Goal: Task Accomplishment & Management: Complete application form

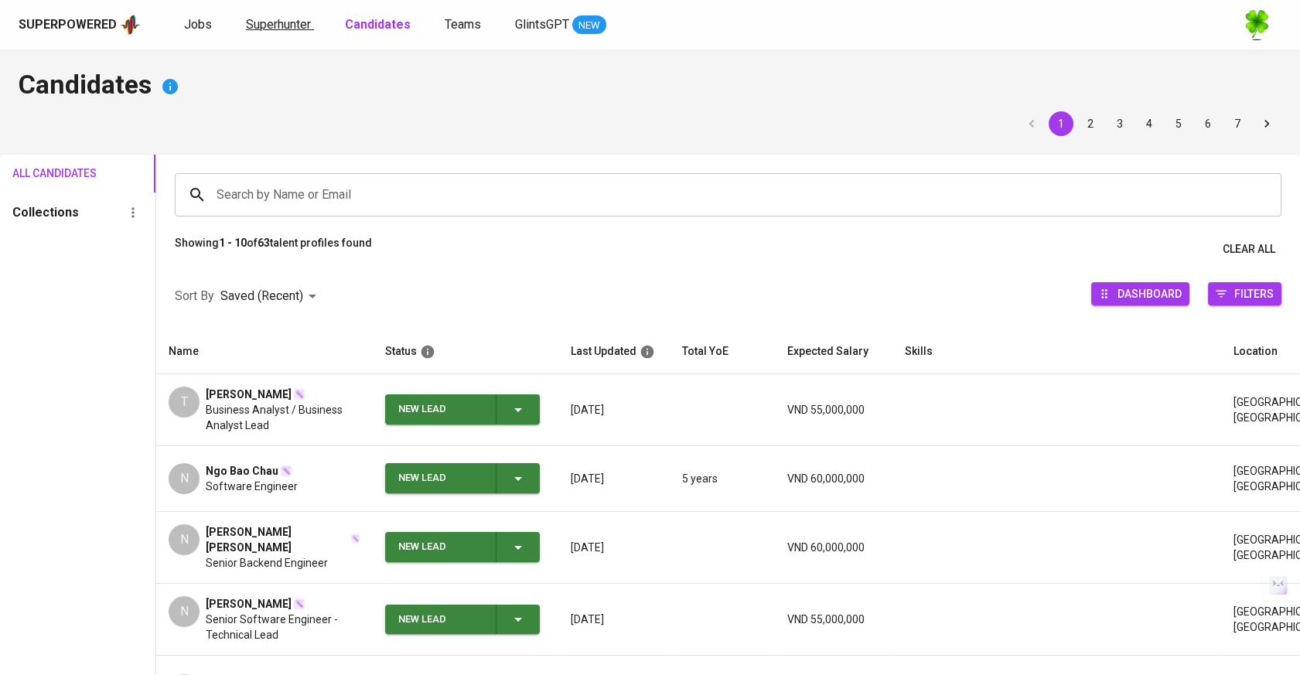
click at [257, 27] on span "Superhunter" at bounding box center [278, 24] width 65 height 15
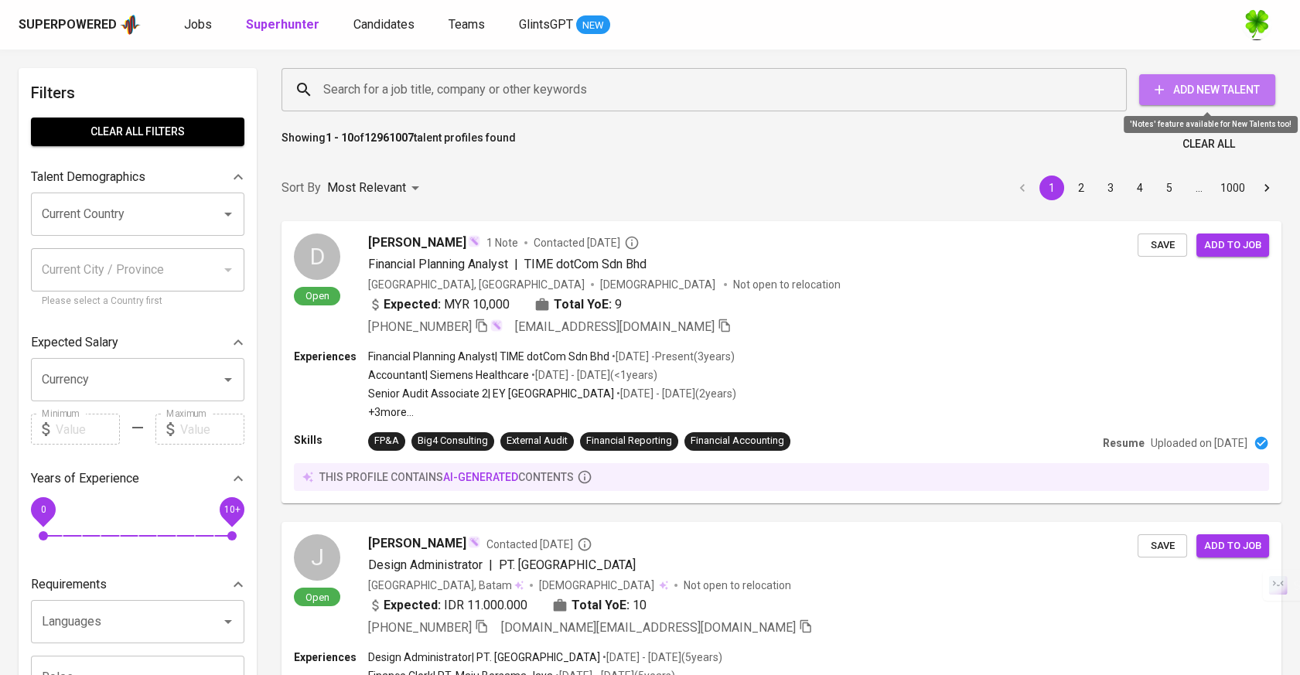
click at [1237, 79] on button "Add New Talent" at bounding box center [1207, 89] width 136 height 31
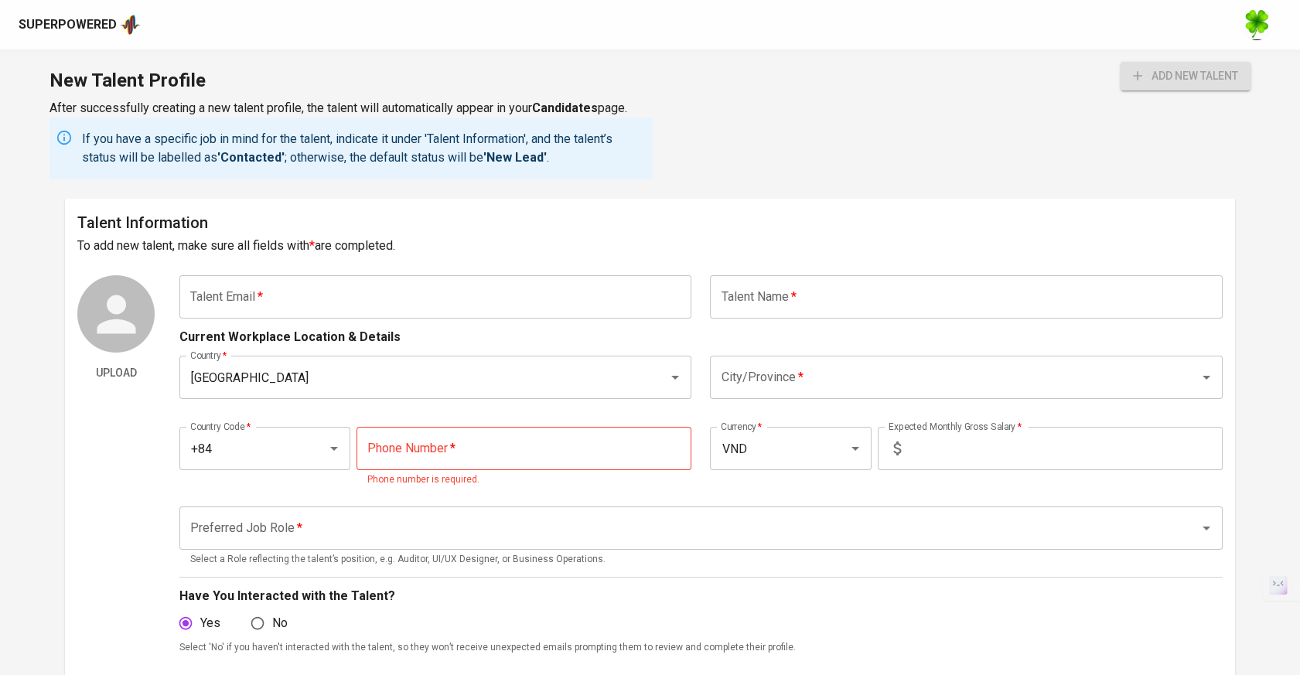
click at [425, 301] on input "text" at bounding box center [435, 296] width 512 height 43
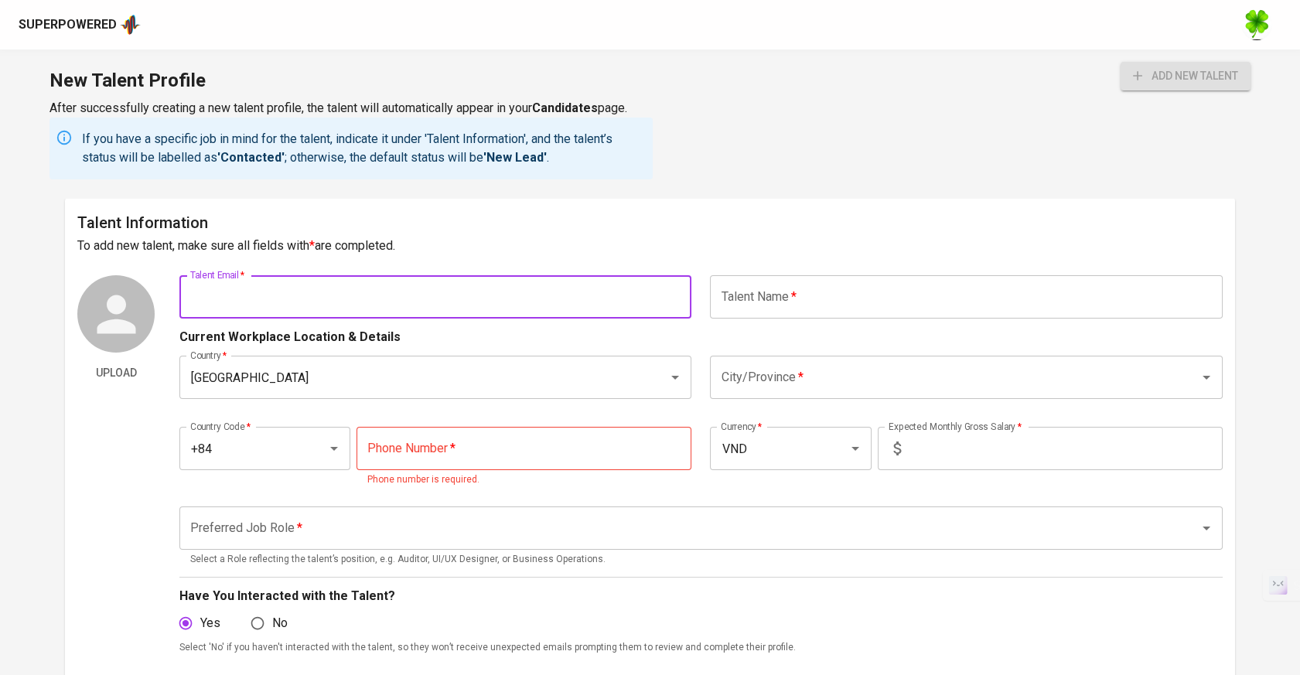
paste input "[EMAIL_ADDRESS][DOMAIN_NAME]"
type input "[EMAIL_ADDRESS][DOMAIN_NAME]"
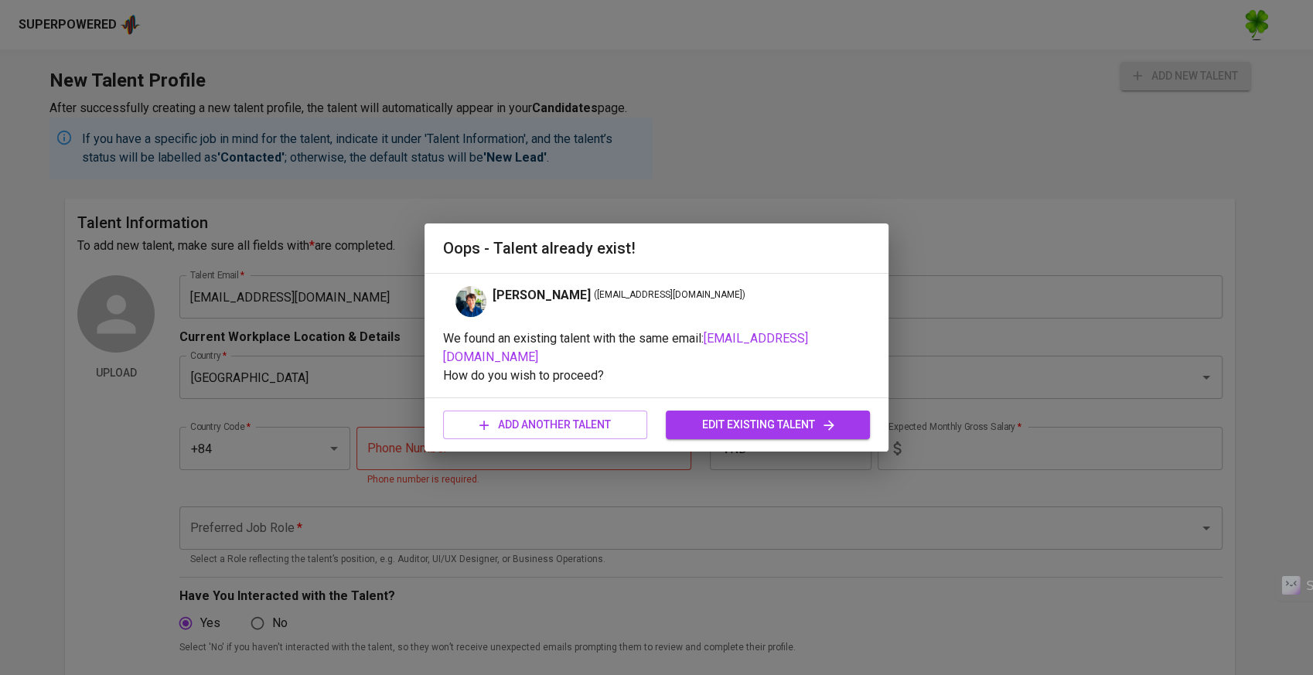
click at [732, 298] on div "[PERSON_NAME] ( [EMAIL_ADDRESS][DOMAIN_NAME] )" at bounding box center [656, 301] width 427 height 31
click at [777, 421] on span "edit existing talent" at bounding box center [767, 424] width 179 height 19
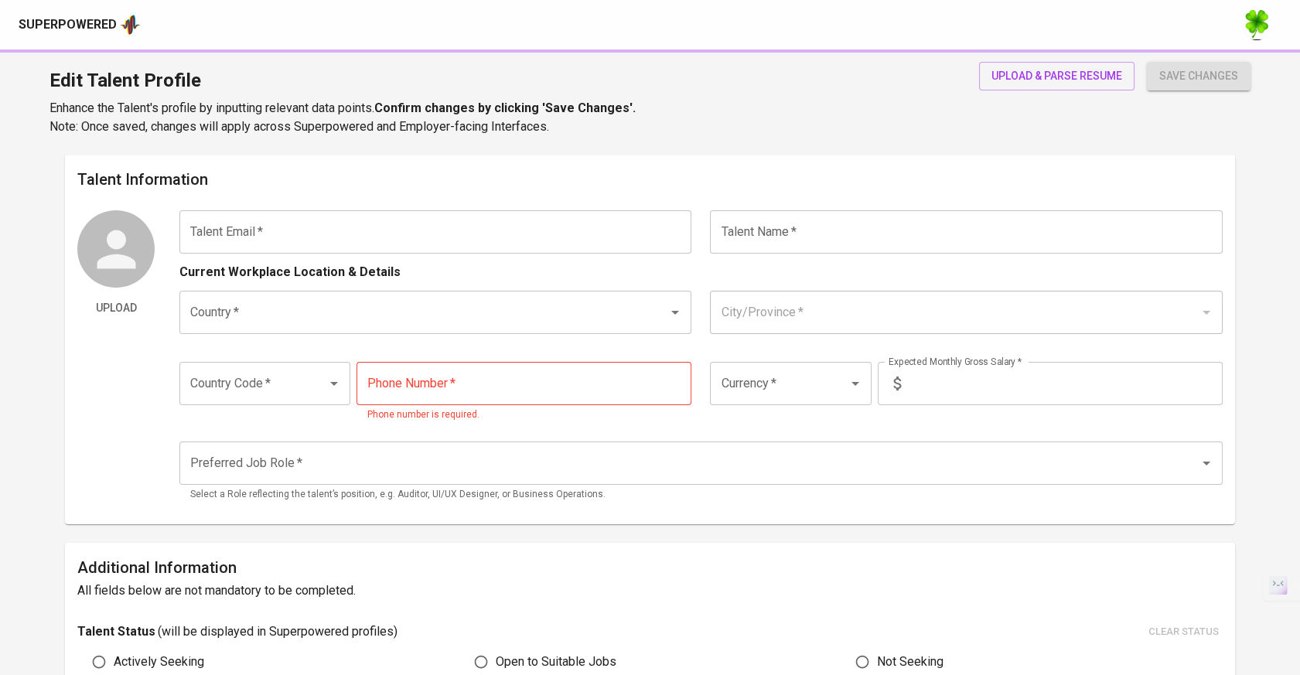
type input "[EMAIL_ADDRESS][DOMAIN_NAME]"
type input "[PERSON_NAME]"
type input "[GEOGRAPHIC_DATA]"
type input "[PERSON_NAME][GEOGRAPHIC_DATA][PERSON_NAME]"
type input "+84"
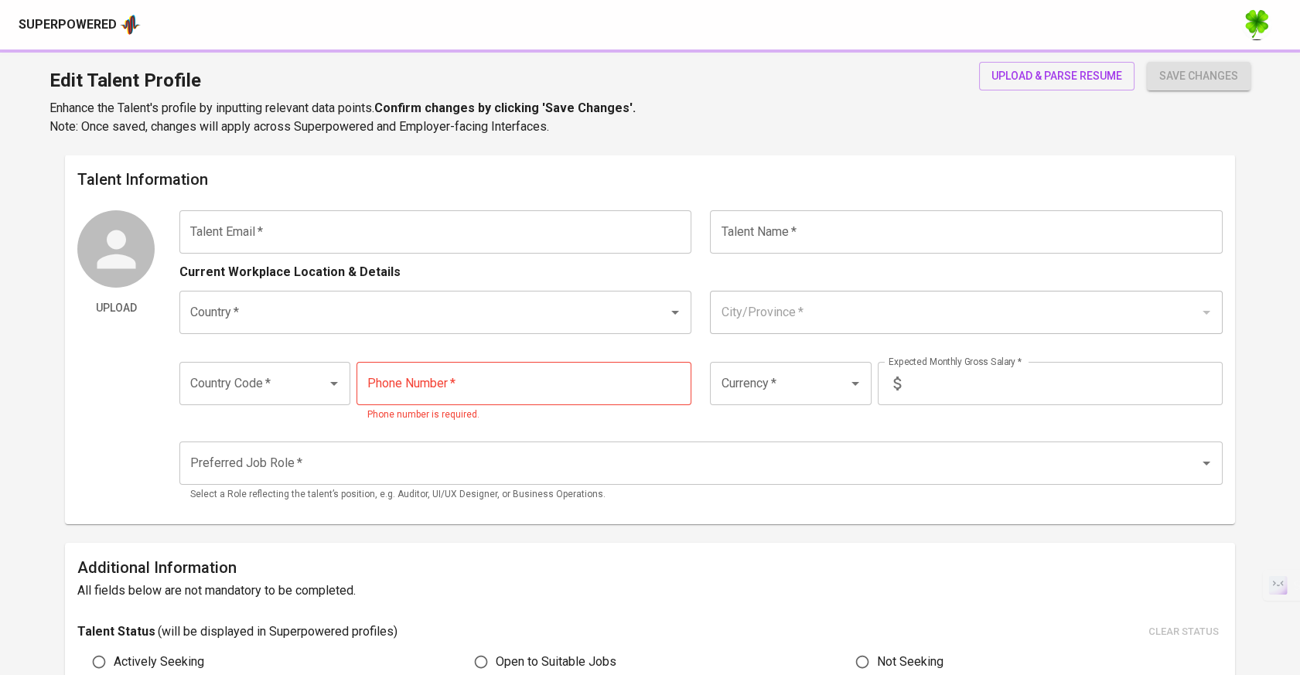
type input "[PHONE_NUMBER]"
type input "USD"
radio input "true"
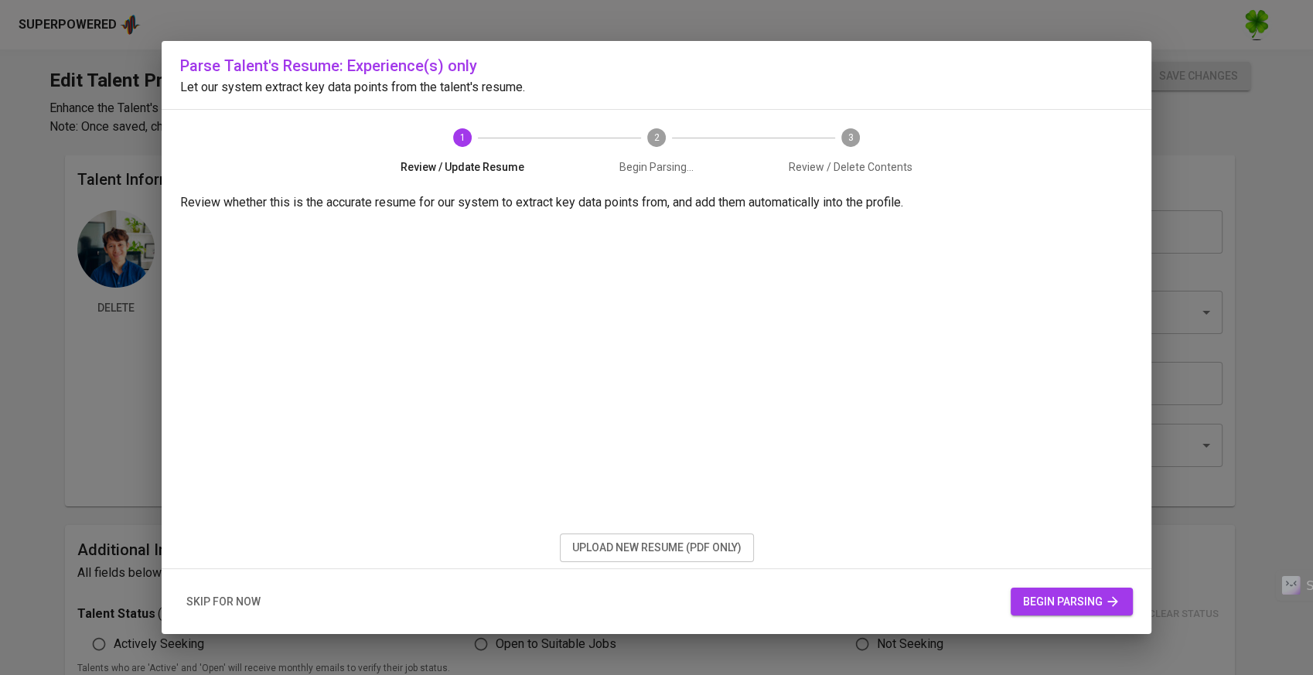
click at [116, 465] on div "Parse Talent's Resume: Experience(s) only Let our system extract key data point…" at bounding box center [656, 337] width 1313 height 675
click at [42, 457] on div "Parse Talent's Resume: Experience(s) only Let our system extract key data point…" at bounding box center [656, 337] width 1313 height 675
click at [252, 606] on span "skip for now" at bounding box center [223, 601] width 74 height 19
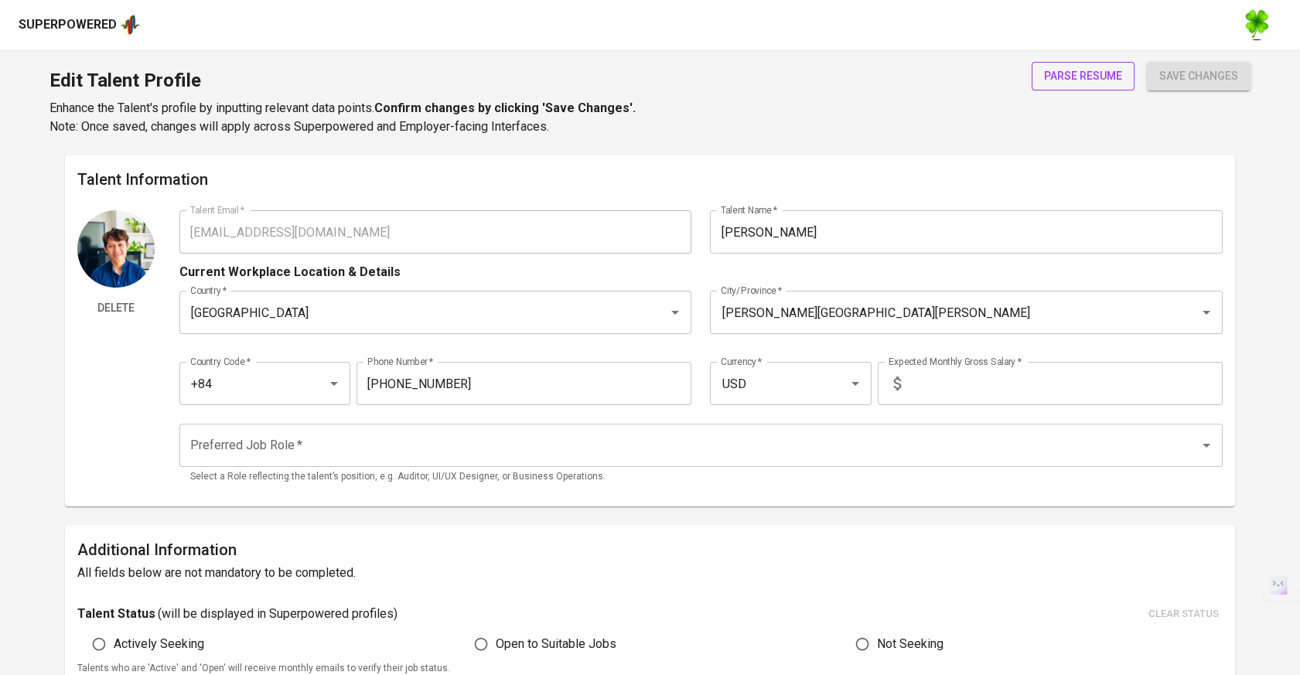
click at [1101, 77] on span "parse resume" at bounding box center [1083, 76] width 78 height 19
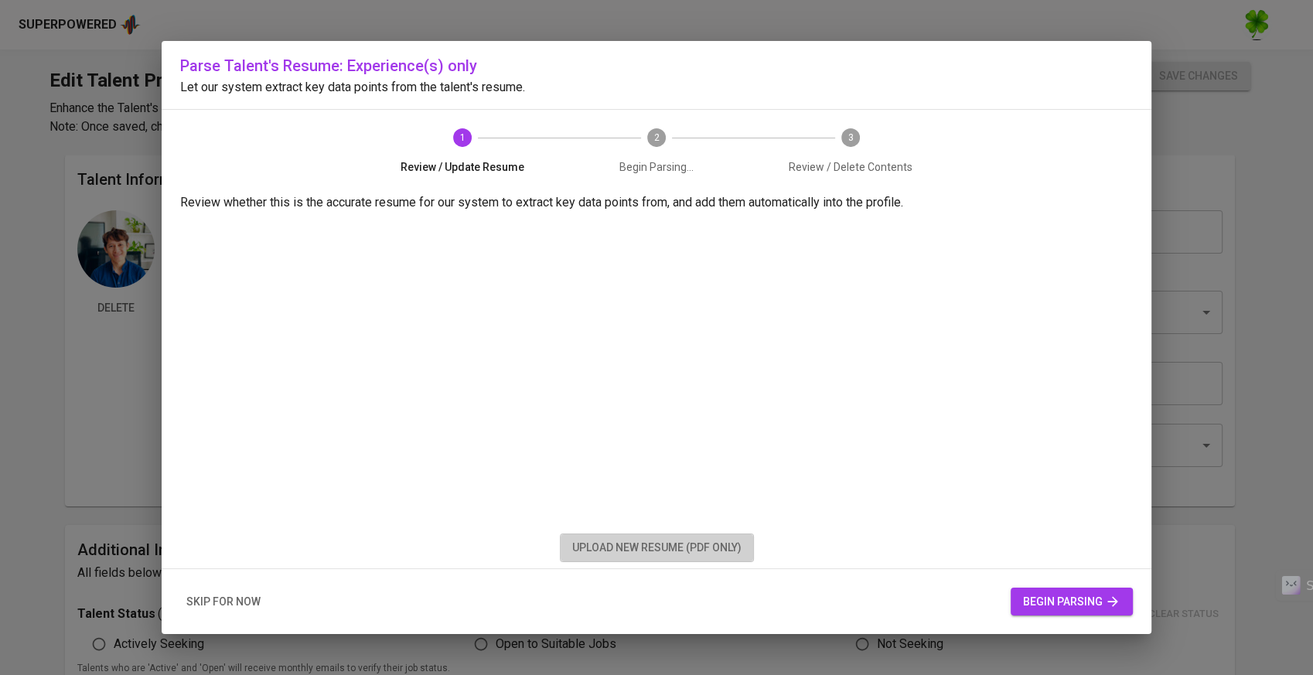
click at [619, 541] on span "upload new resume (pdf only)" at bounding box center [656, 547] width 169 height 19
click at [1094, 589] on button "begin parsing" at bounding box center [1072, 602] width 122 height 29
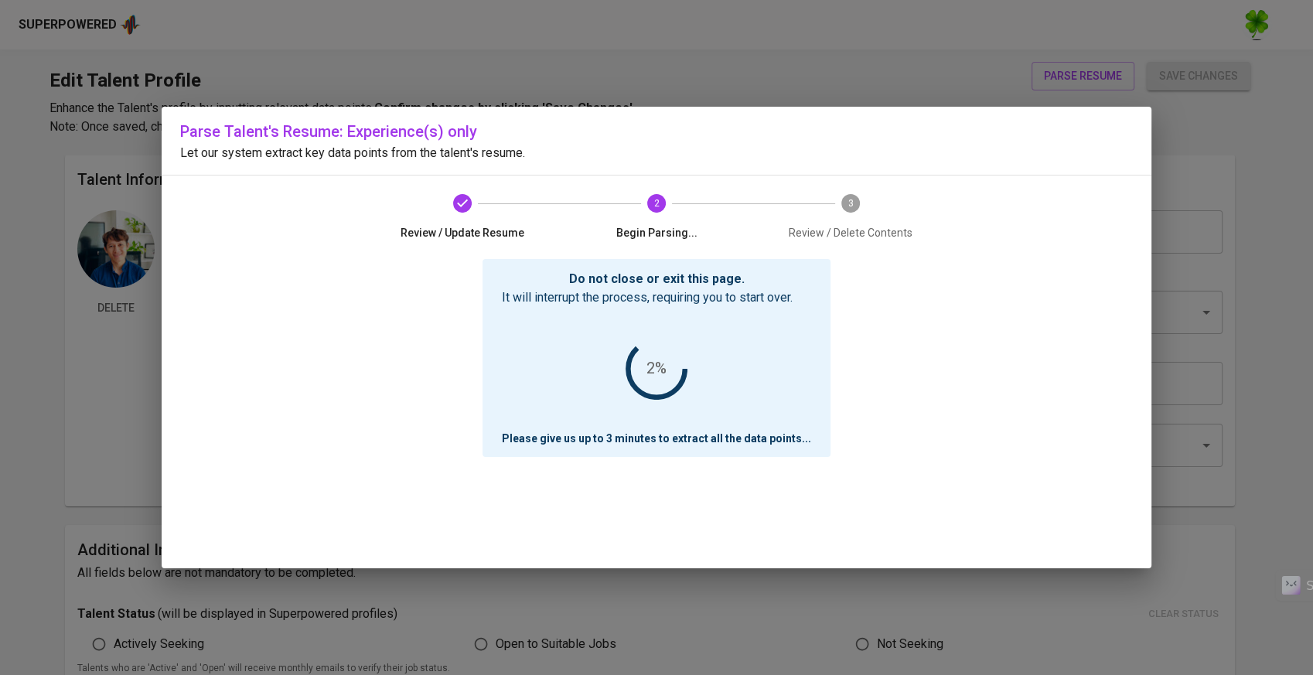
click at [1026, 395] on div "Do not close or exit this page. It will interrupt the process, requiring you to…" at bounding box center [656, 413] width 953 height 309
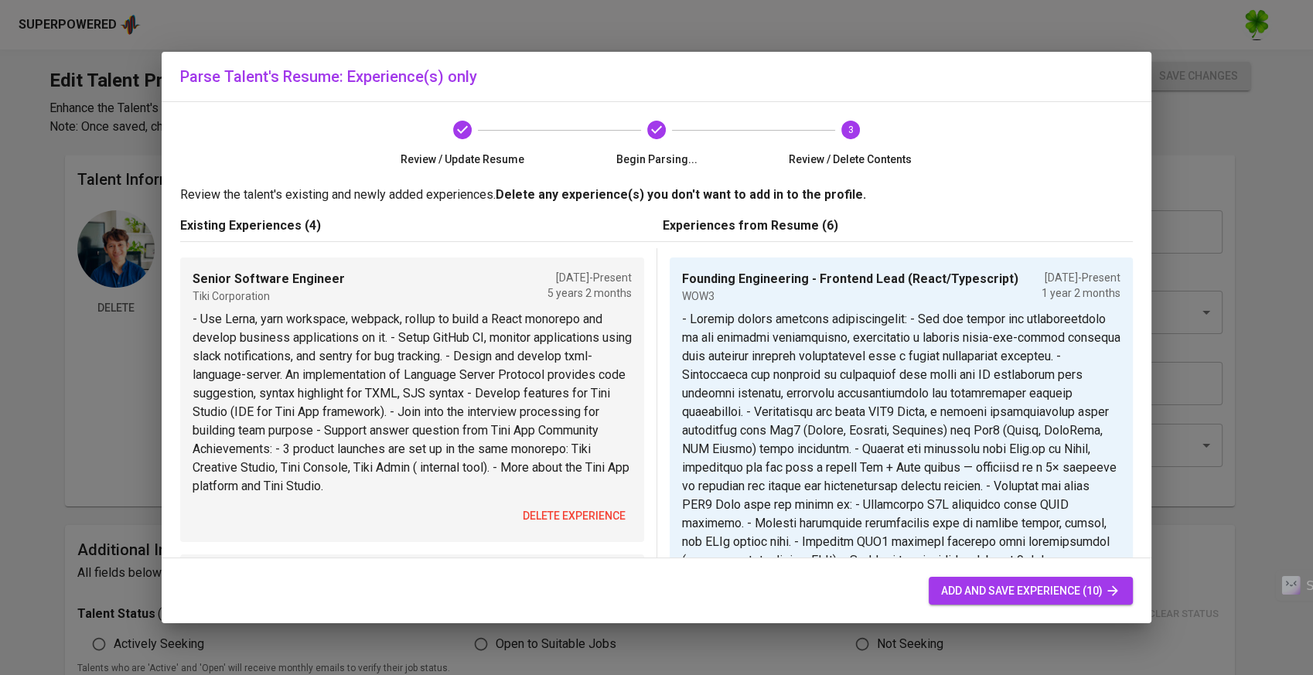
click at [551, 514] on span "delete experience" at bounding box center [574, 516] width 103 height 19
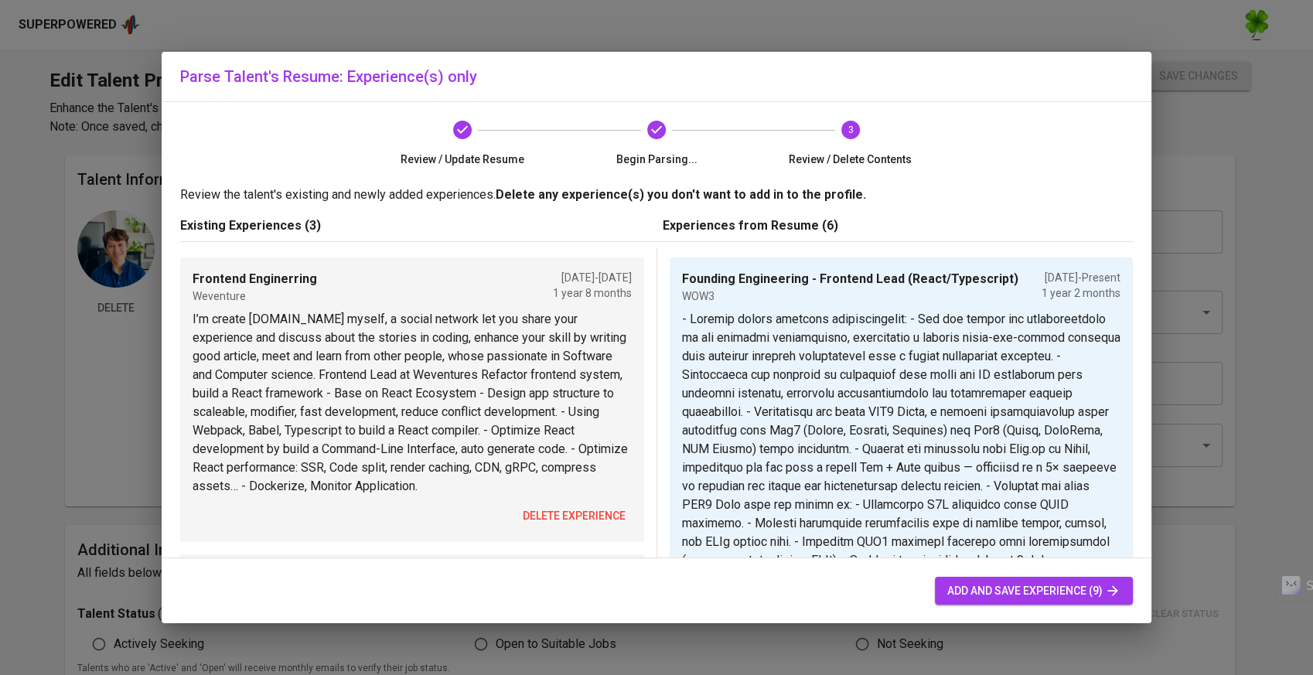
click at [551, 514] on span "delete experience" at bounding box center [574, 516] width 103 height 19
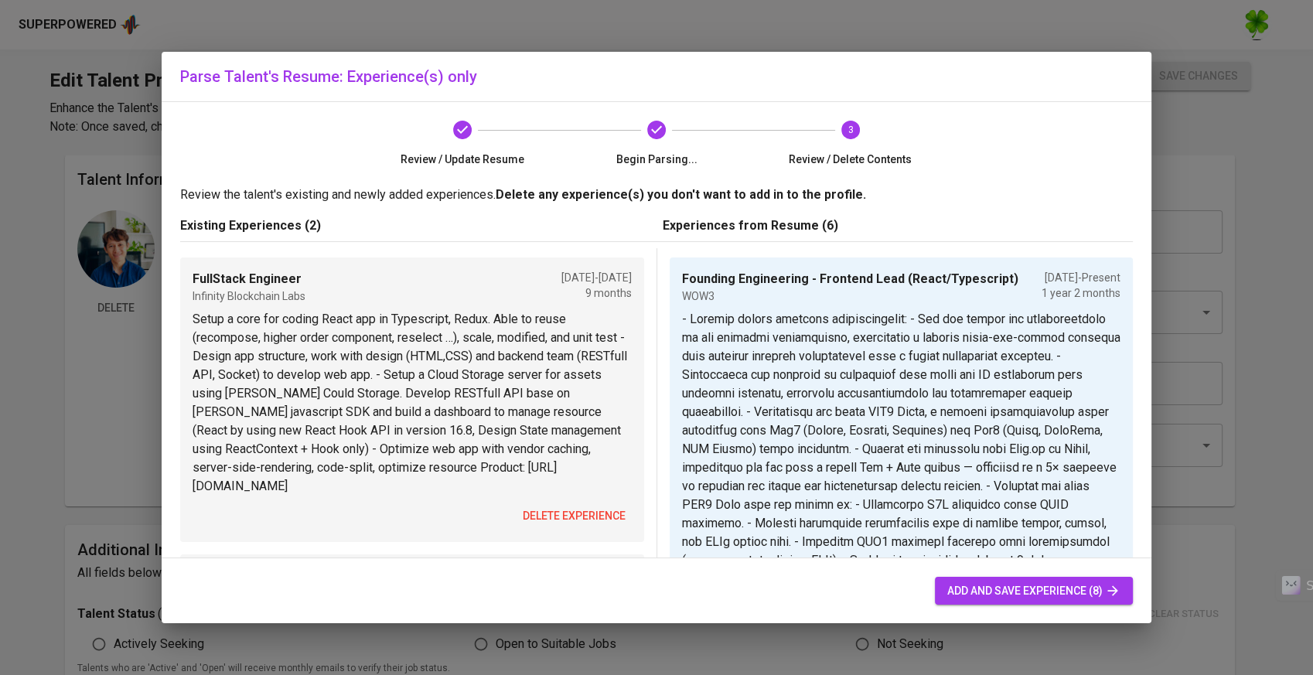
click at [550, 507] on span "delete experience" at bounding box center [574, 516] width 103 height 19
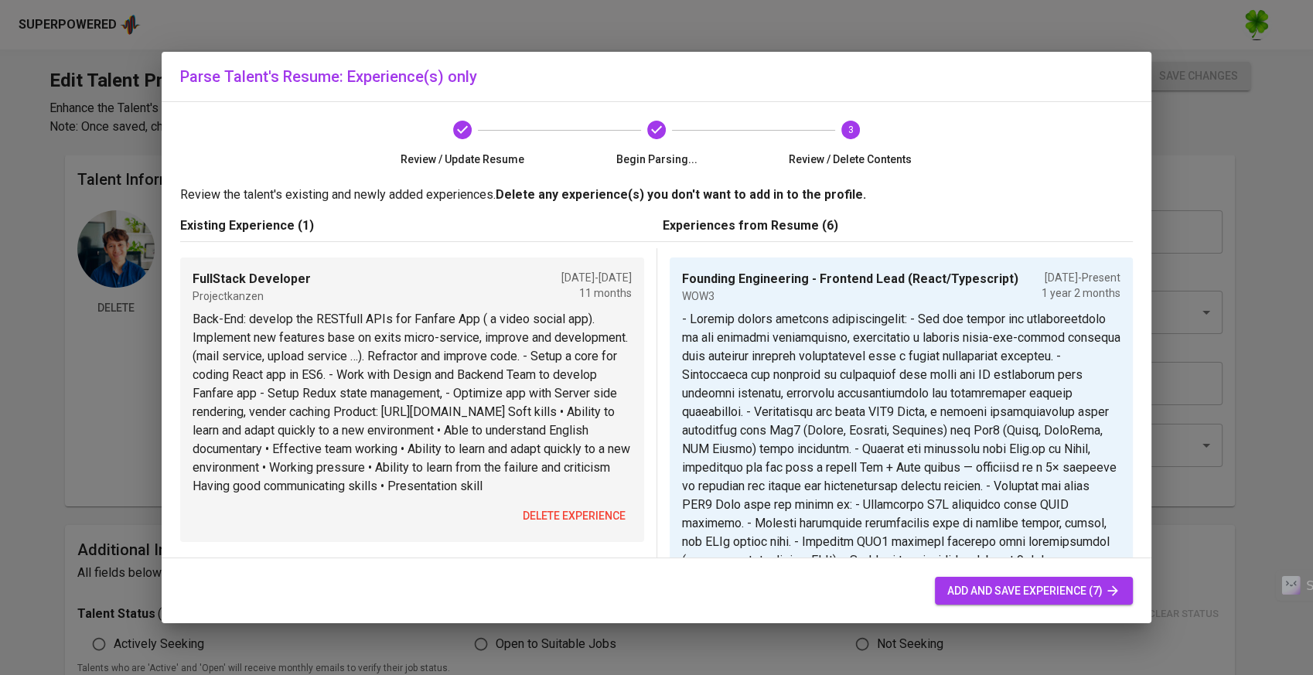
click at [550, 503] on button "delete experience" at bounding box center [574, 516] width 115 height 29
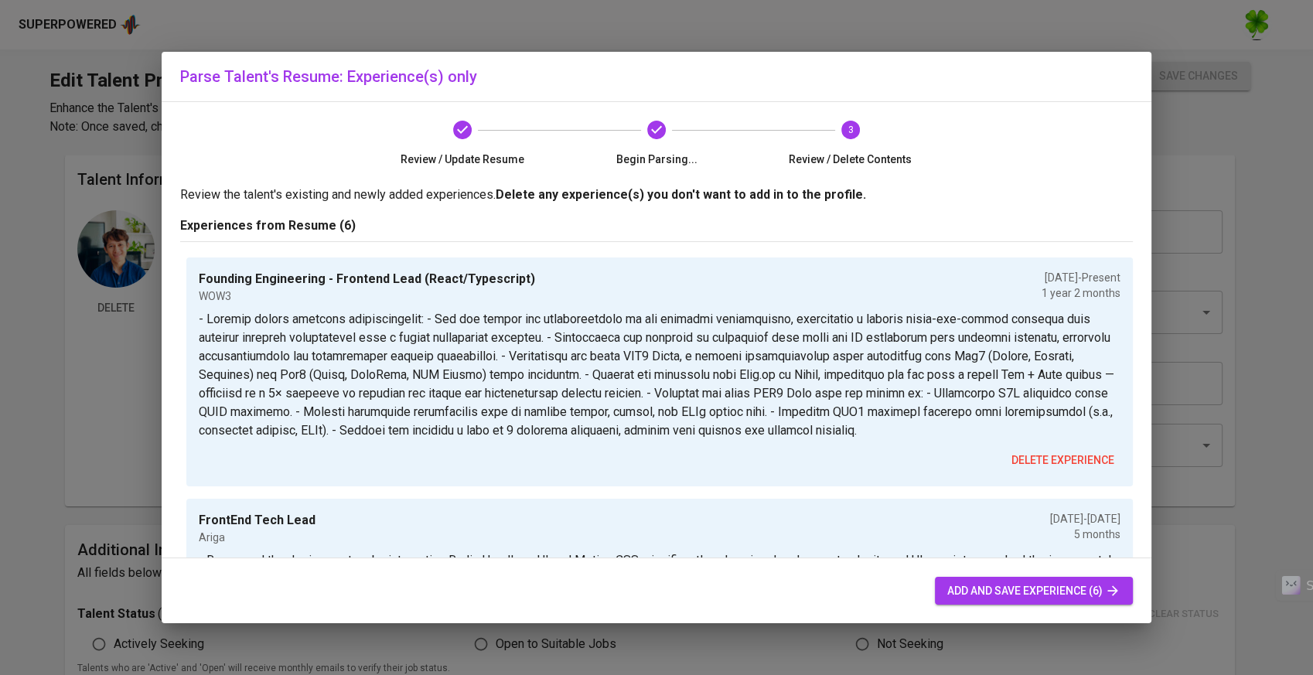
click at [992, 573] on div "add and save experience (6)" at bounding box center [657, 591] width 990 height 66
click at [992, 579] on button "add and save experience (6)" at bounding box center [1034, 591] width 198 height 29
click at [991, 585] on span "add and save experience (6)" at bounding box center [1033, 591] width 173 height 19
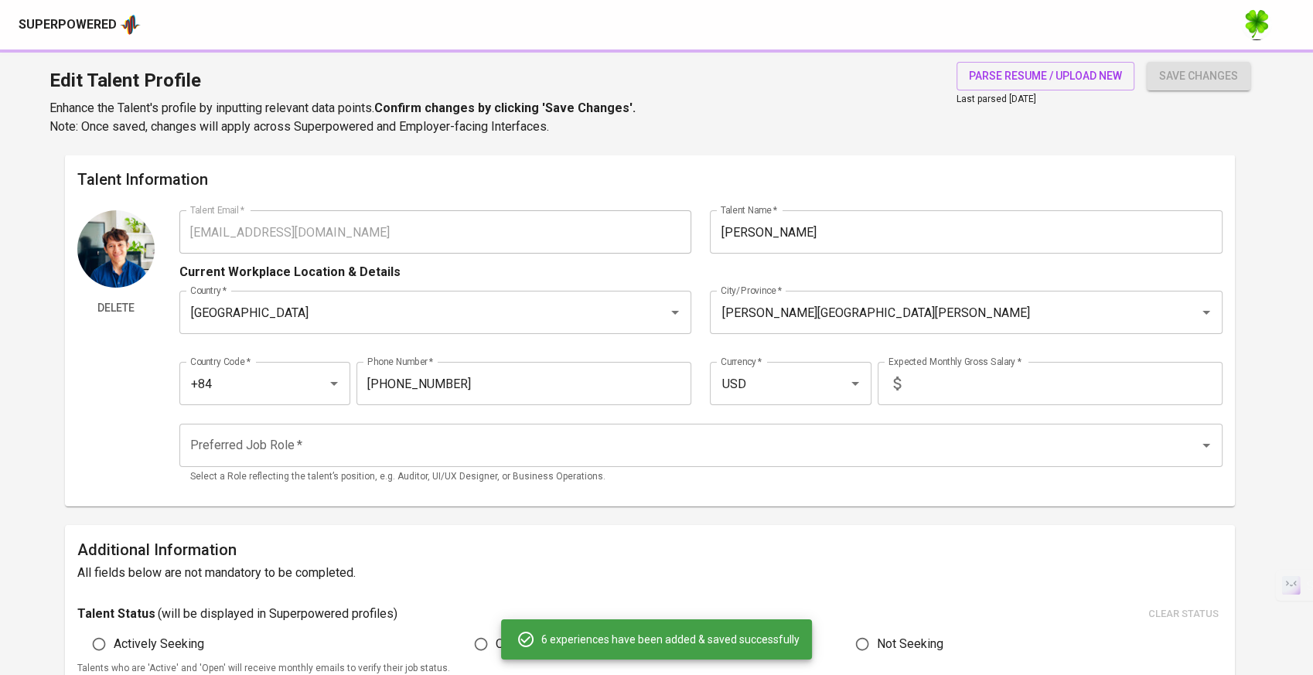
type input "Founding Engineering - Frontend Lead (React/Typescript)"
type input "WOW3"
type input "[DATE]"
type textarea "- Loremip dolors ametcons adipiscingelit: - Sed doe tempor inc utlaboreetdolo m…"
type input "FrontEnd Tech Lead"
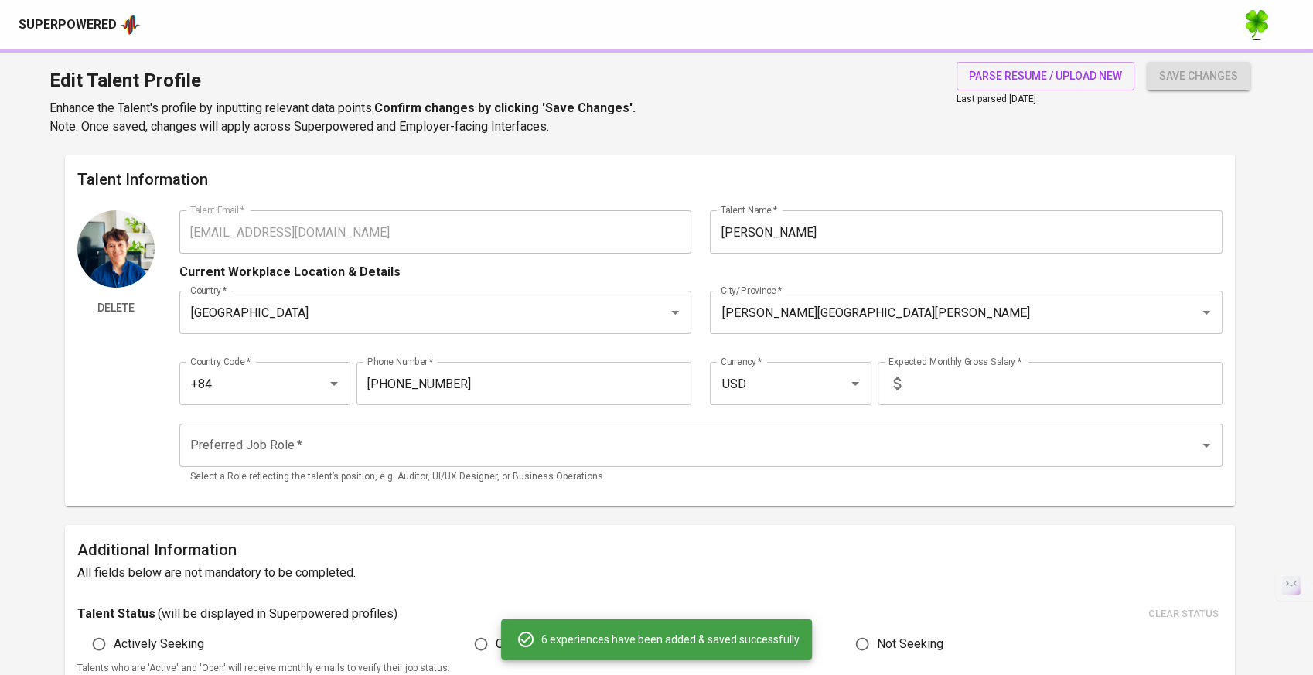
type input "Ariga"
type input "[DATE]"
type textarea "- Revamped the design system by integrating Radix Headless UI and Motion CSS, s…"
type input "Senior Frontend (React/Typescript)"
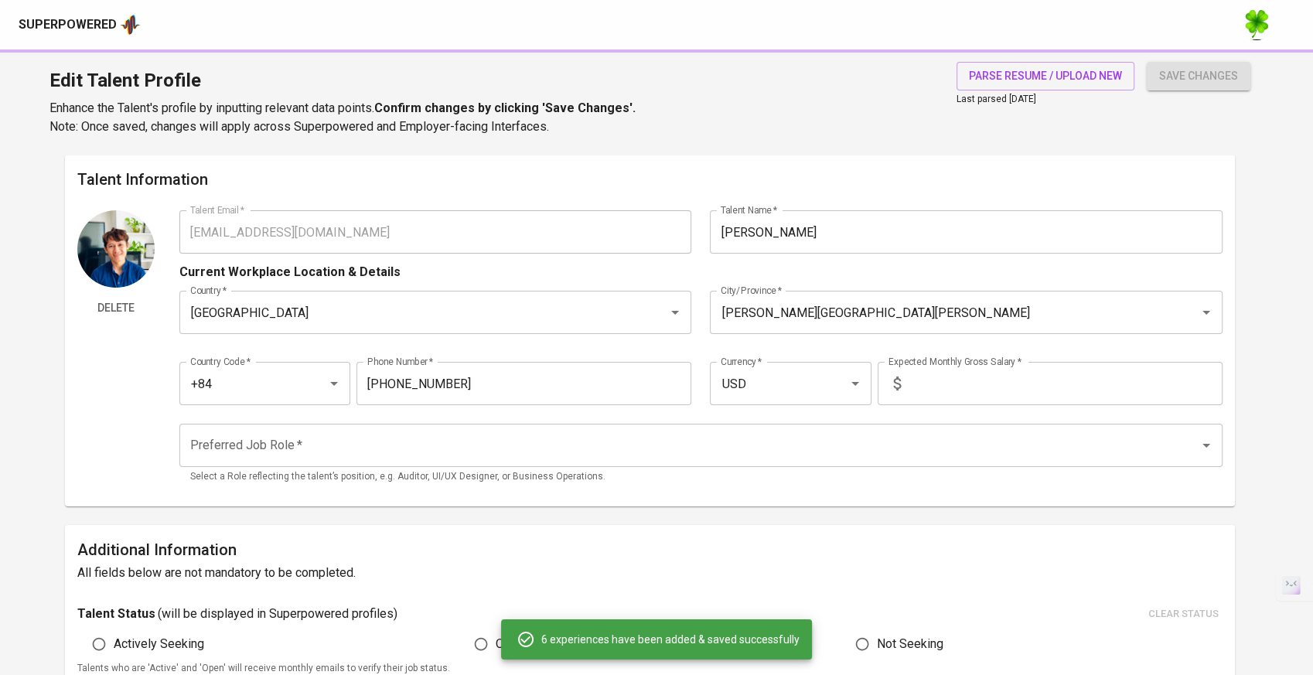
type input "Ariga"
type input "[DATE]"
type textarea "- Refactored and modularized the ERD component, improving reusability and maint…"
type input "Senior Frontend Engineer (React/Typescript)"
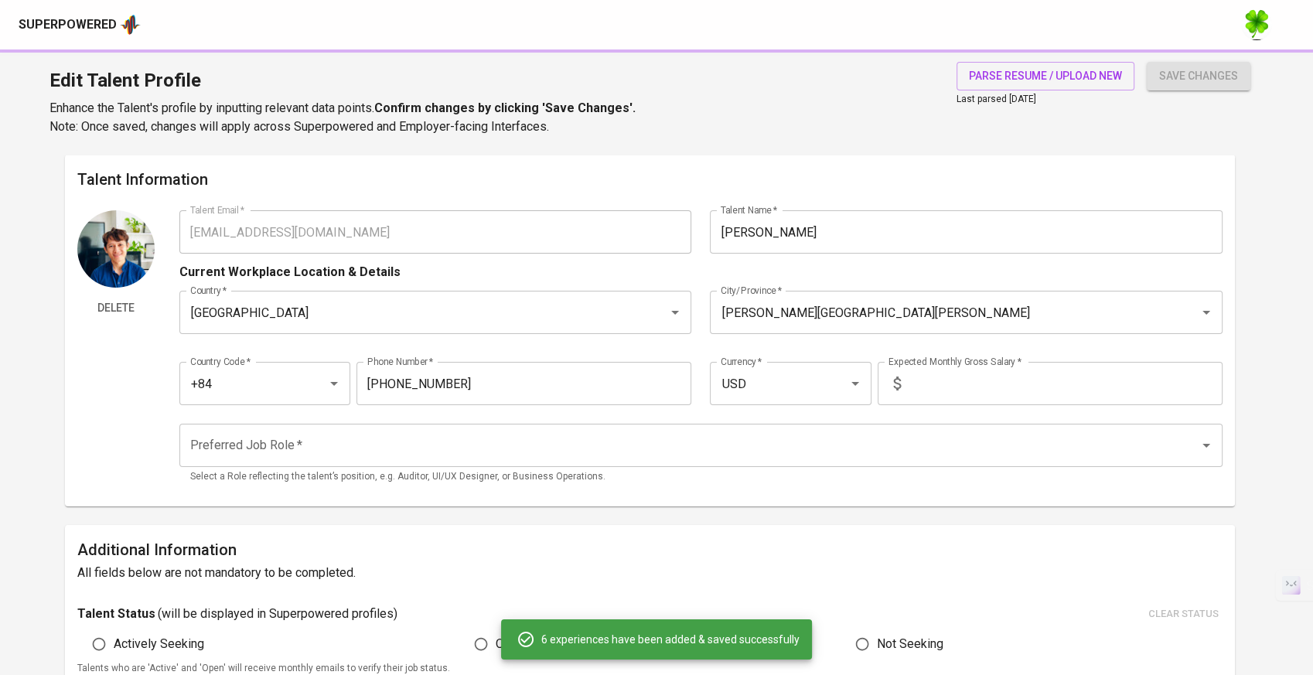
type input "Skymavis"
type input "[DATE]"
type textarea "- Bootstrapped & led Sky [PERSON_NAME] SSO & Account Service development, enabl…"
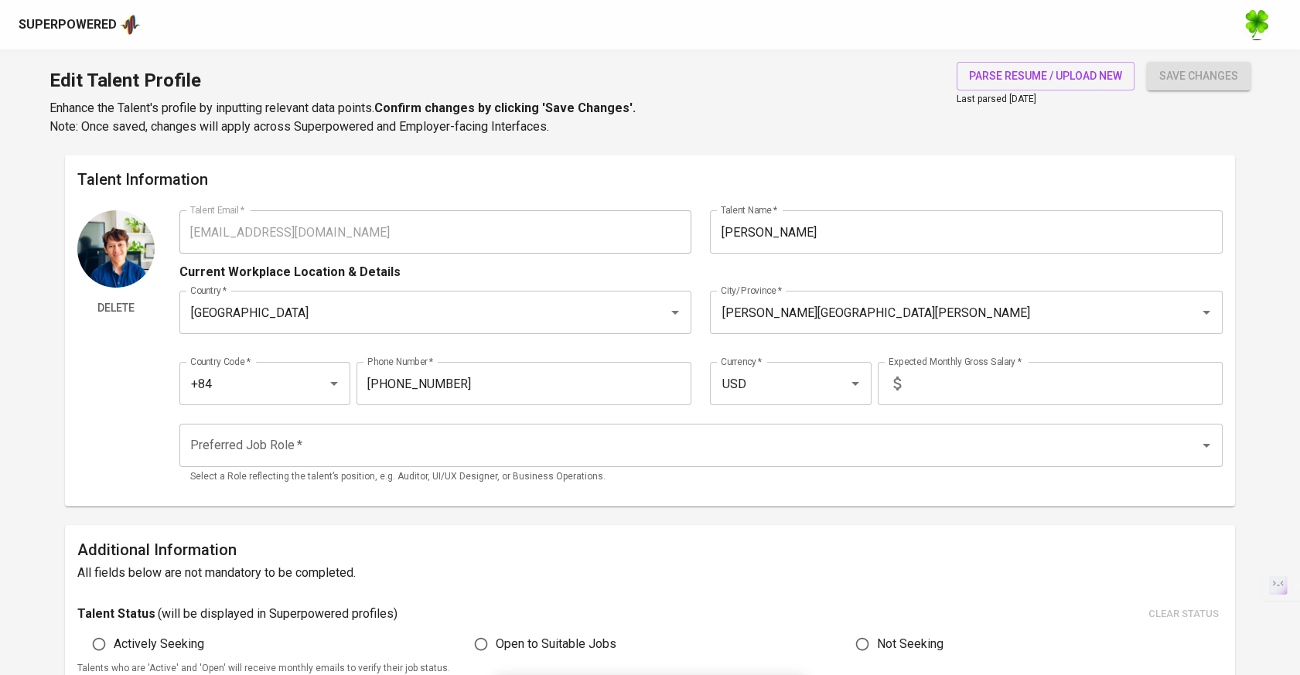
click at [922, 398] on input "text" at bounding box center [1065, 383] width 316 height 43
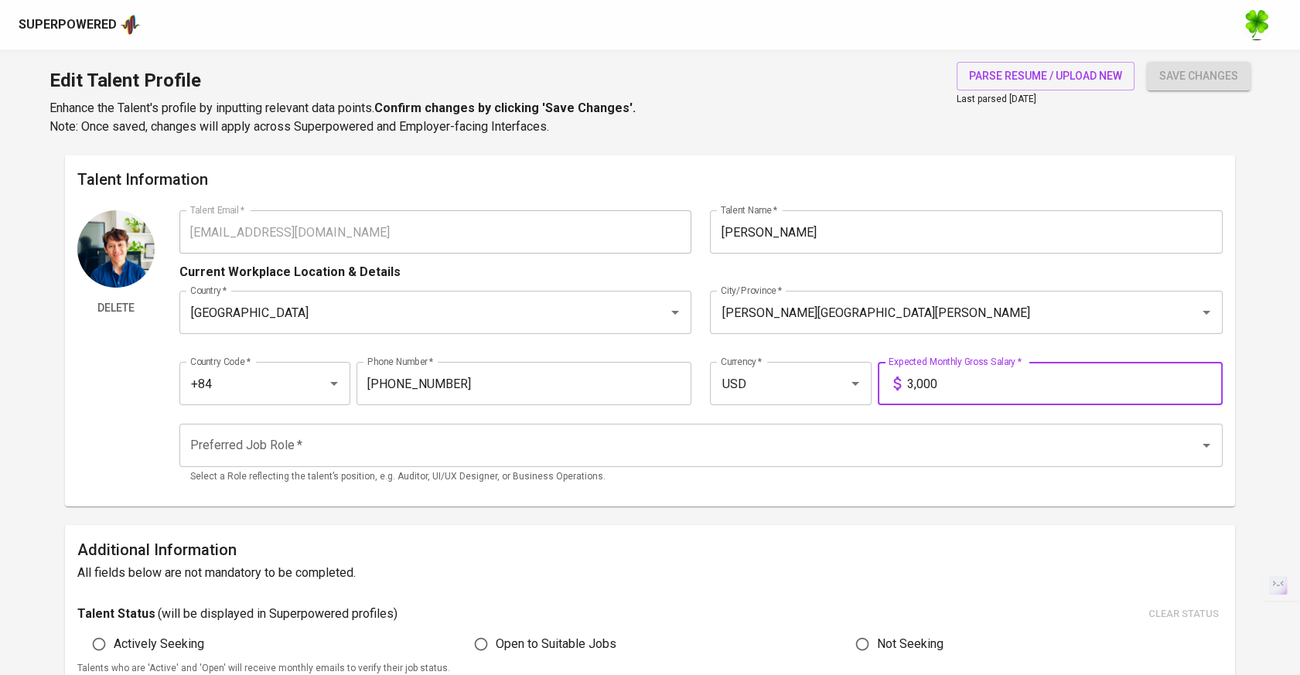
type input "3,000"
click at [831, 444] on input "Preferred Job Role   *" at bounding box center [679, 445] width 986 height 29
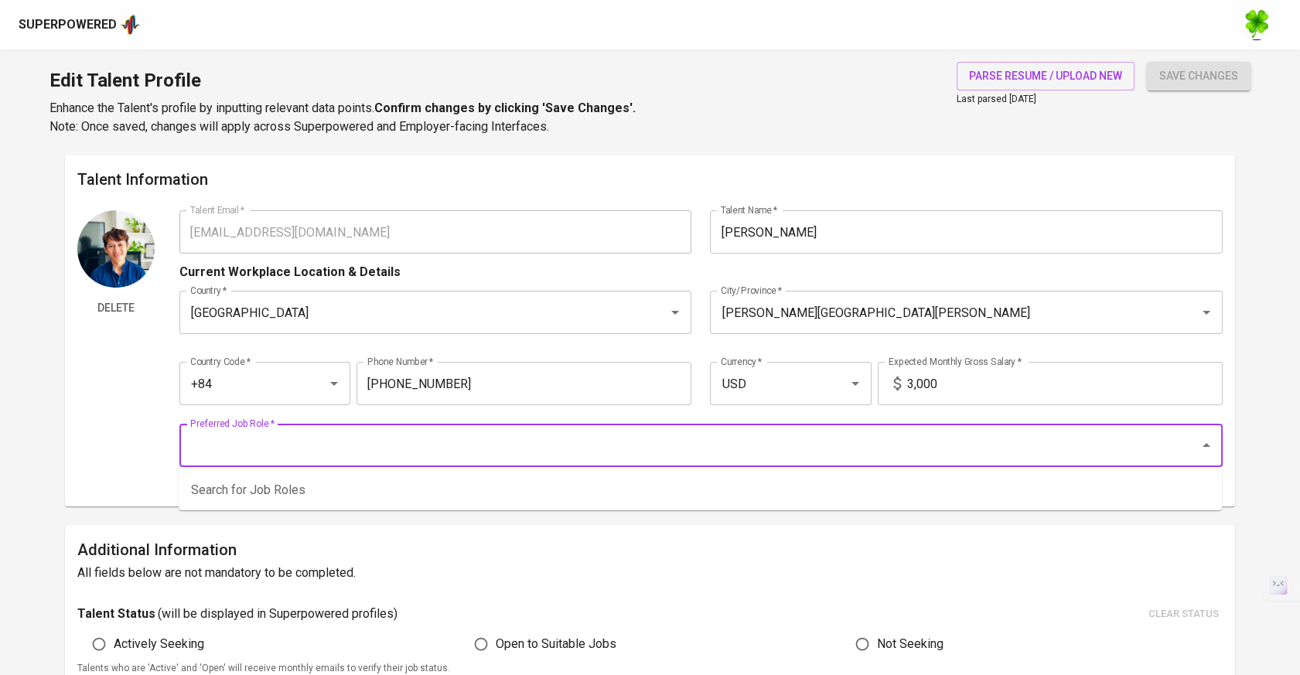
click at [568, 452] on input "Preferred Job Role   *" at bounding box center [679, 445] width 986 height 29
type input "f"
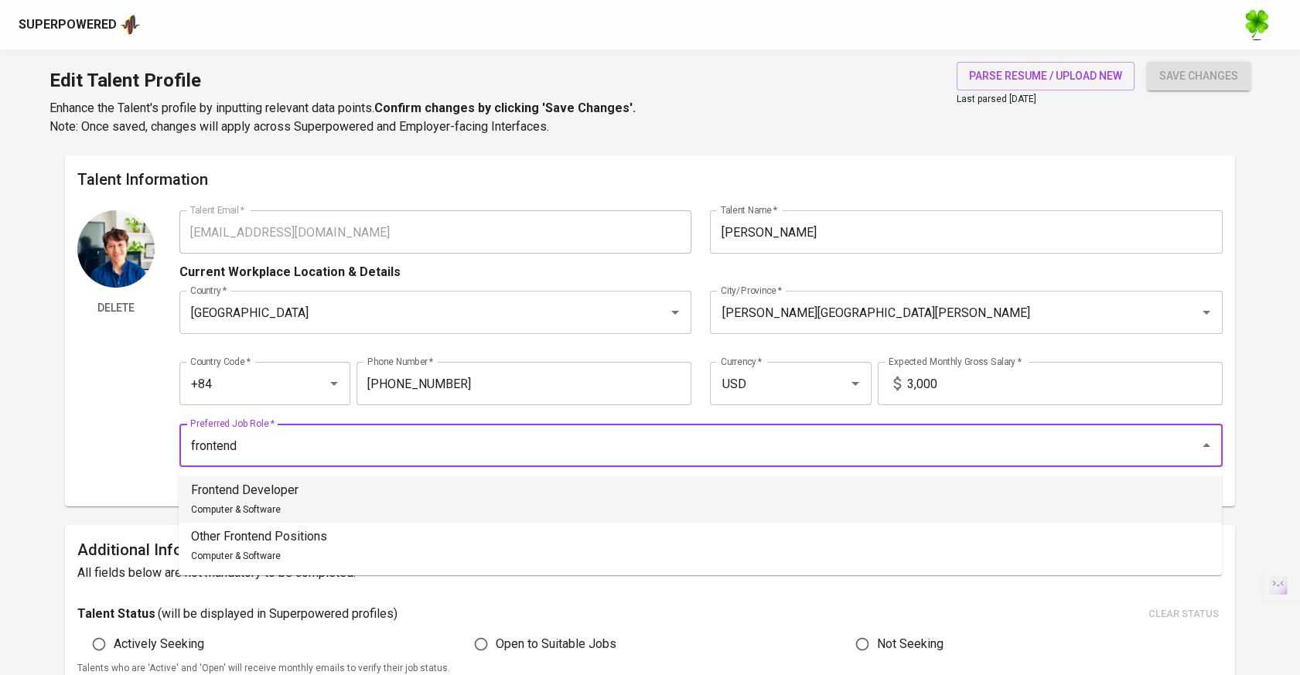
click at [570, 499] on li "Frontend Developer Computer & Software" at bounding box center [700, 499] width 1043 height 46
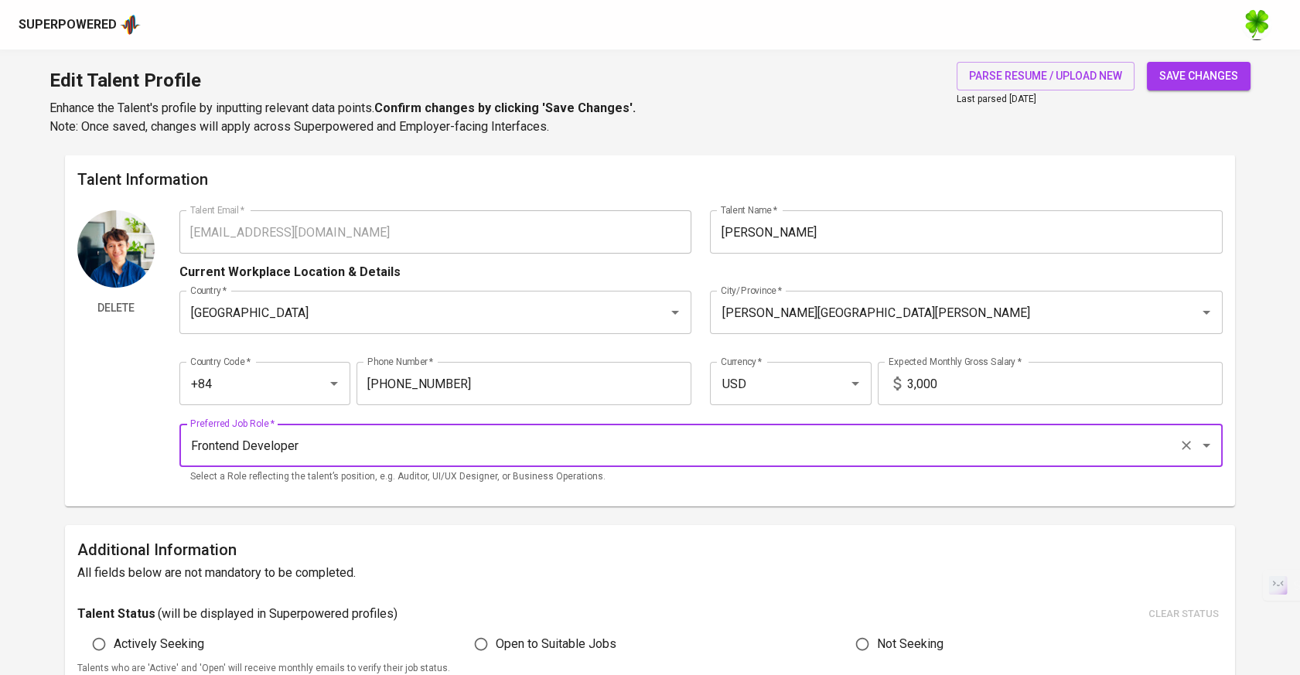
type input "Frontend Developer"
click at [1210, 79] on span "save changes" at bounding box center [1198, 76] width 79 height 19
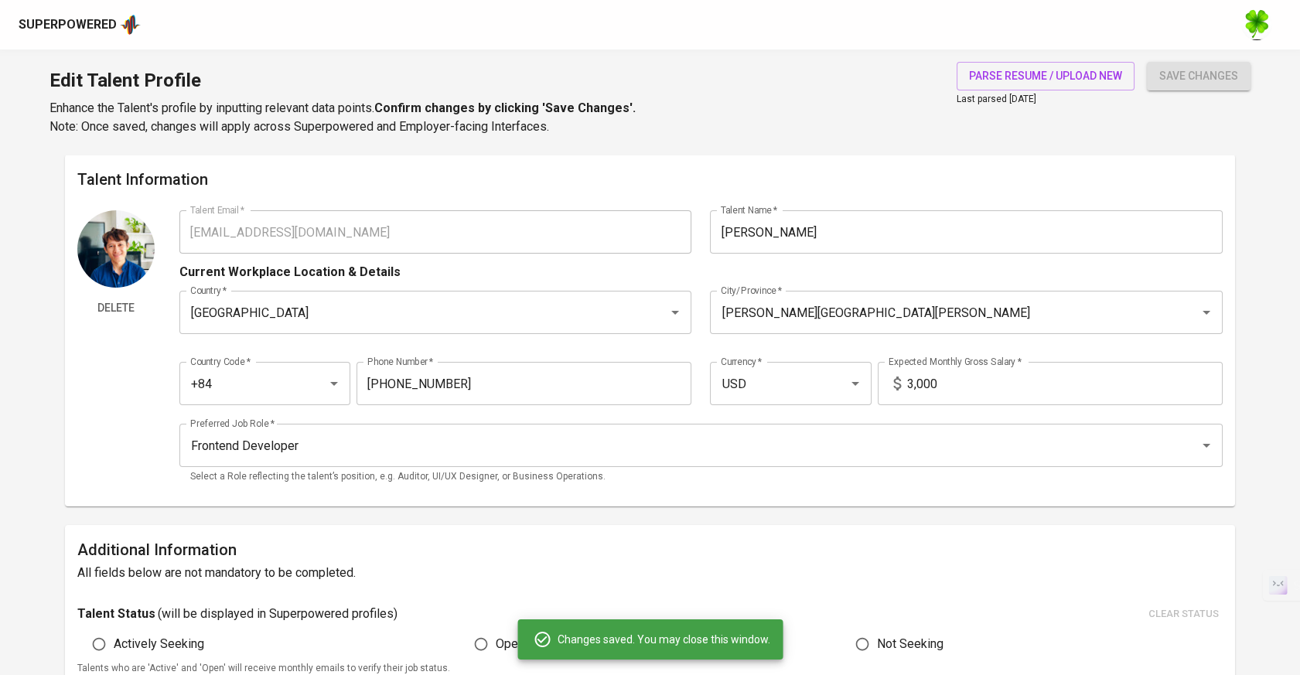
click at [128, 12] on div "Superpowered" at bounding box center [650, 24] width 1300 height 49
click at [128, 22] on img at bounding box center [130, 24] width 21 height 23
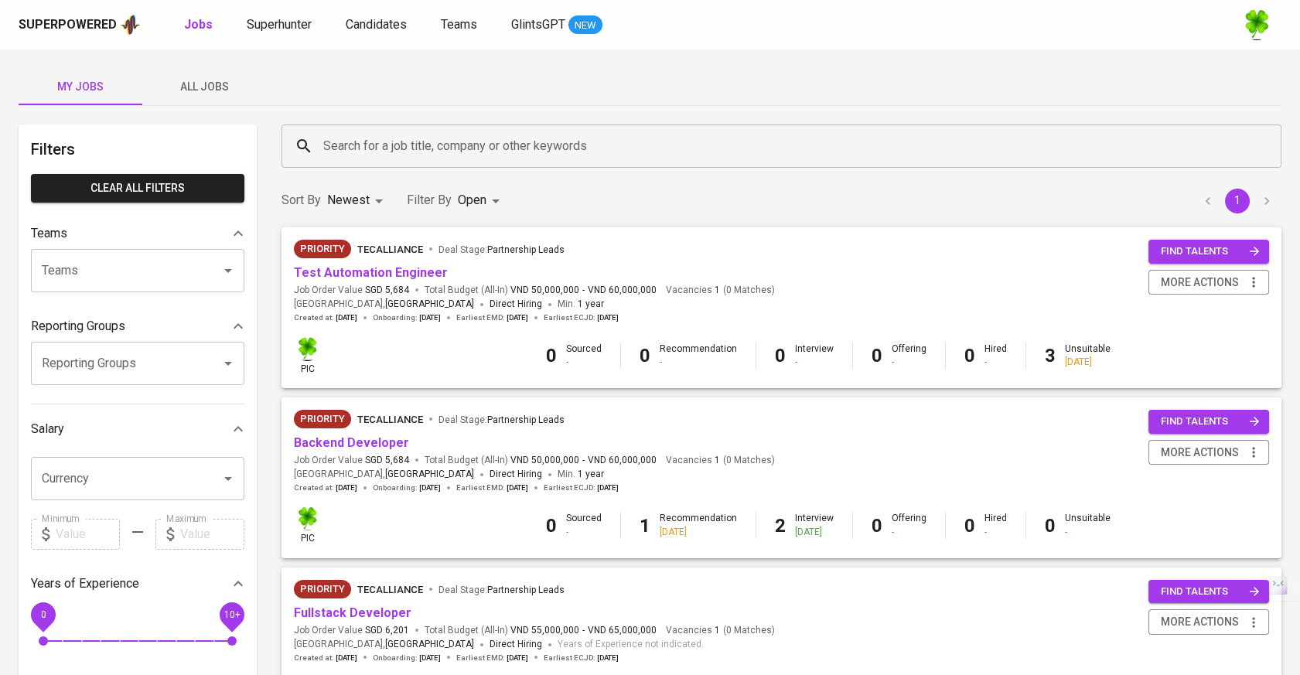
click at [209, 87] on span "All Jobs" at bounding box center [204, 86] width 105 height 19
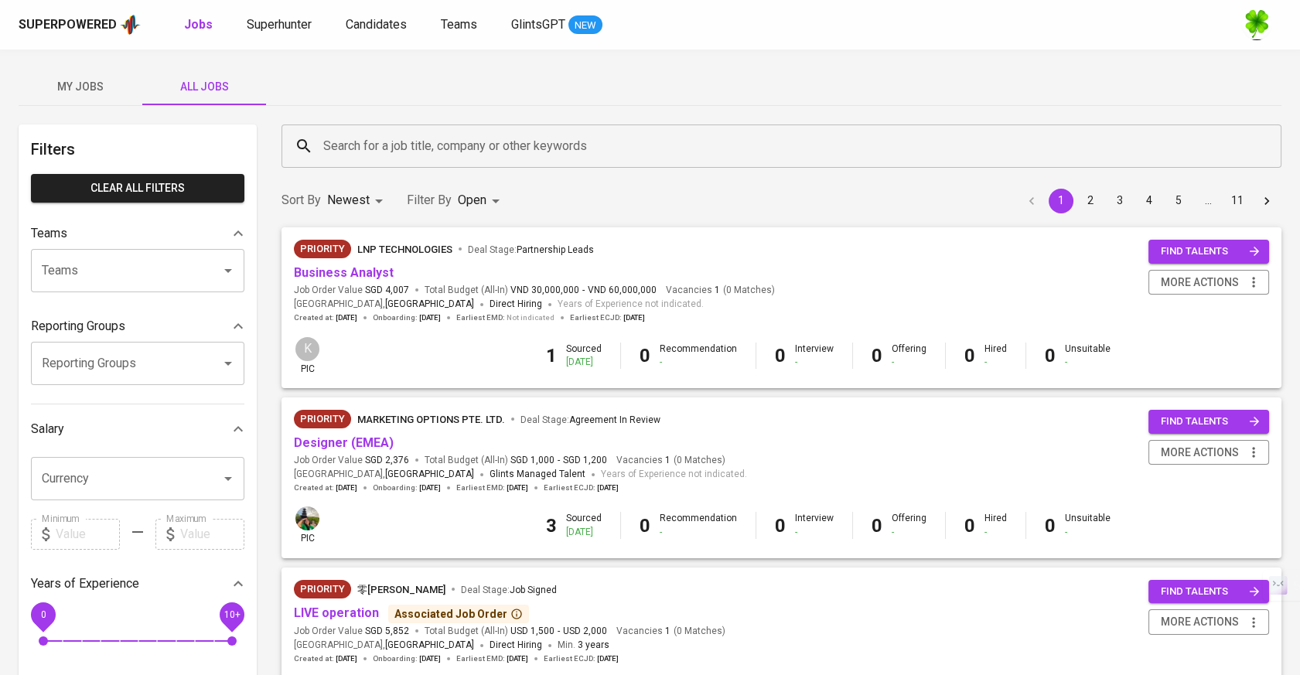
click at [474, 151] on input "Search for a job title, company or other keywords" at bounding box center [785, 145] width 932 height 29
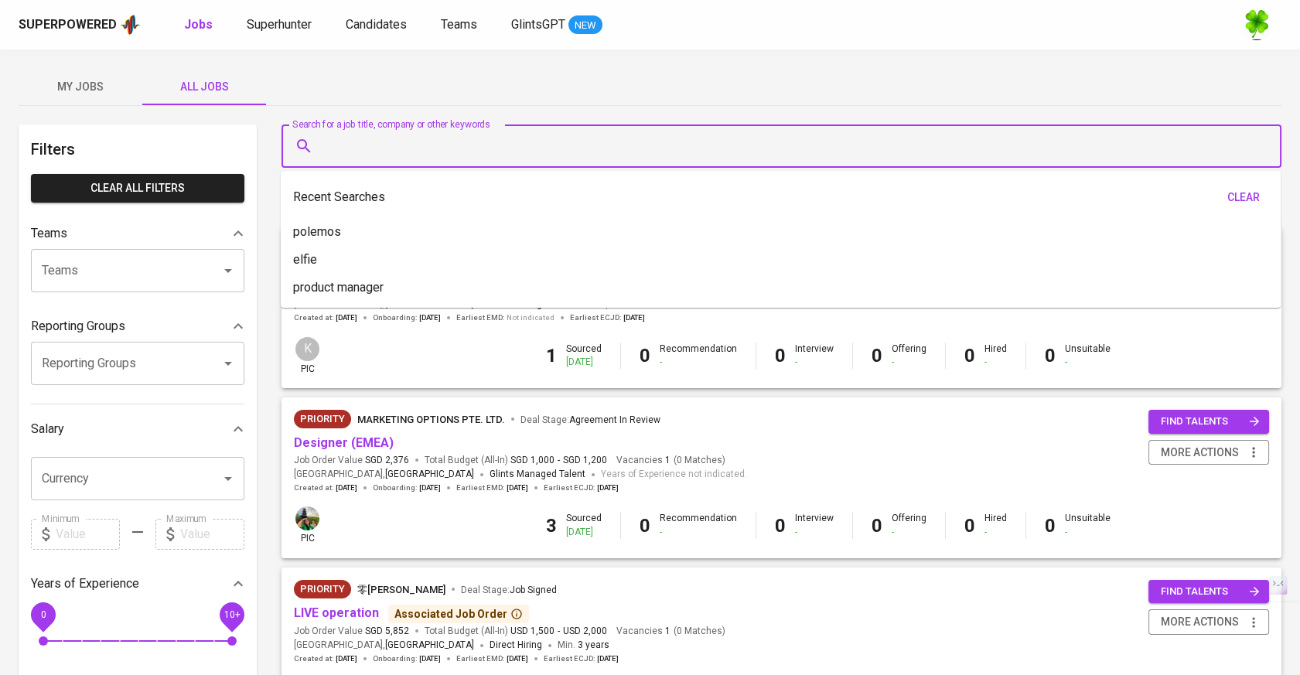
click at [486, 141] on input "Search for a job title, company or other keywords" at bounding box center [785, 145] width 932 height 29
type input "p"
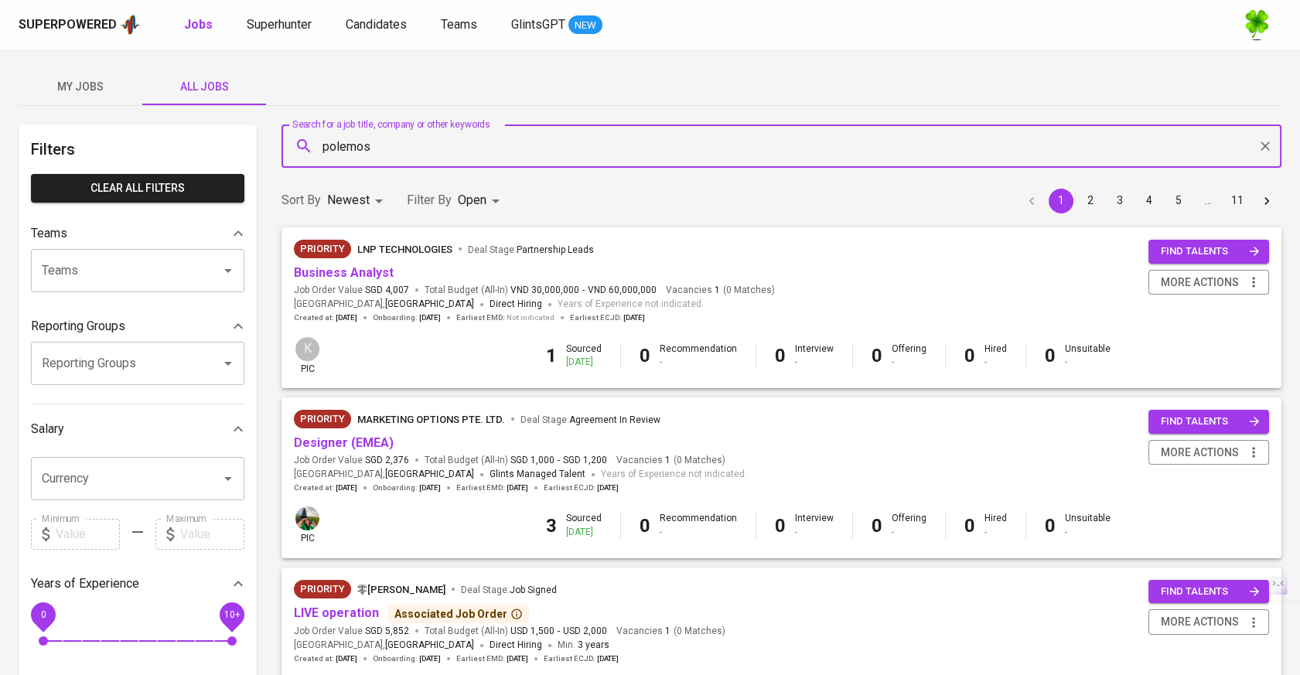
type input "polemos"
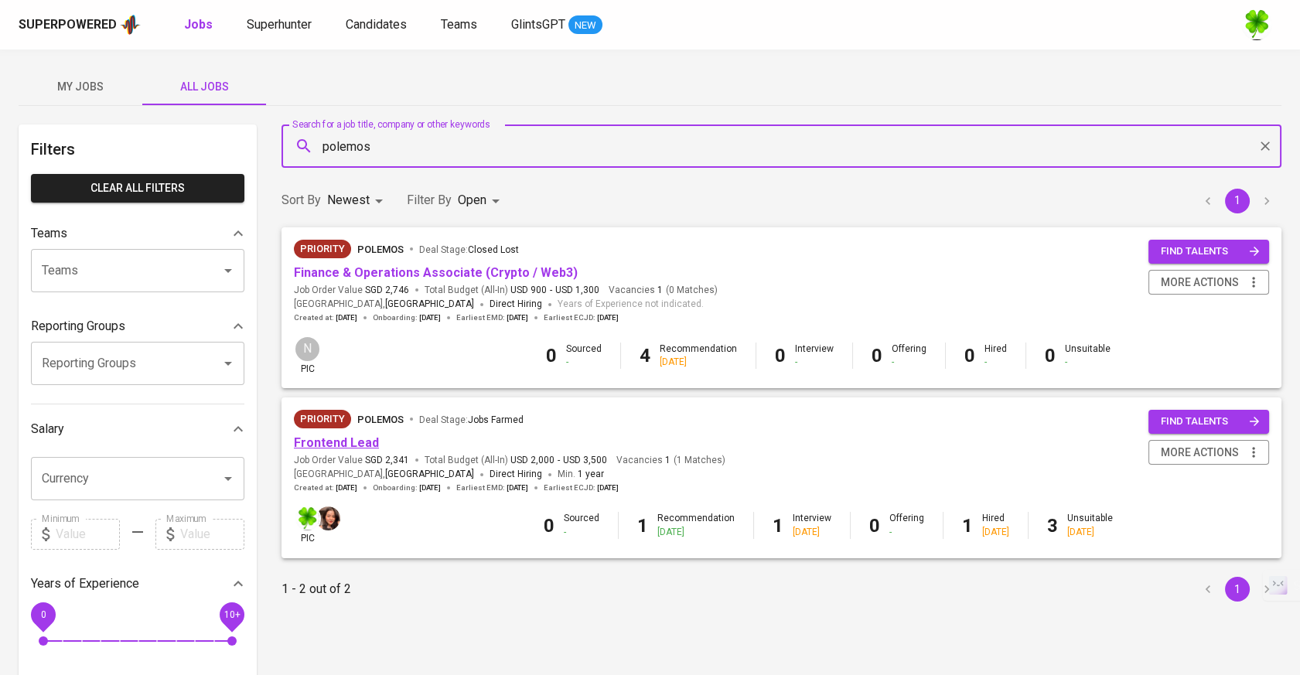
click at [352, 445] on link "Frontend Lead" at bounding box center [336, 442] width 85 height 15
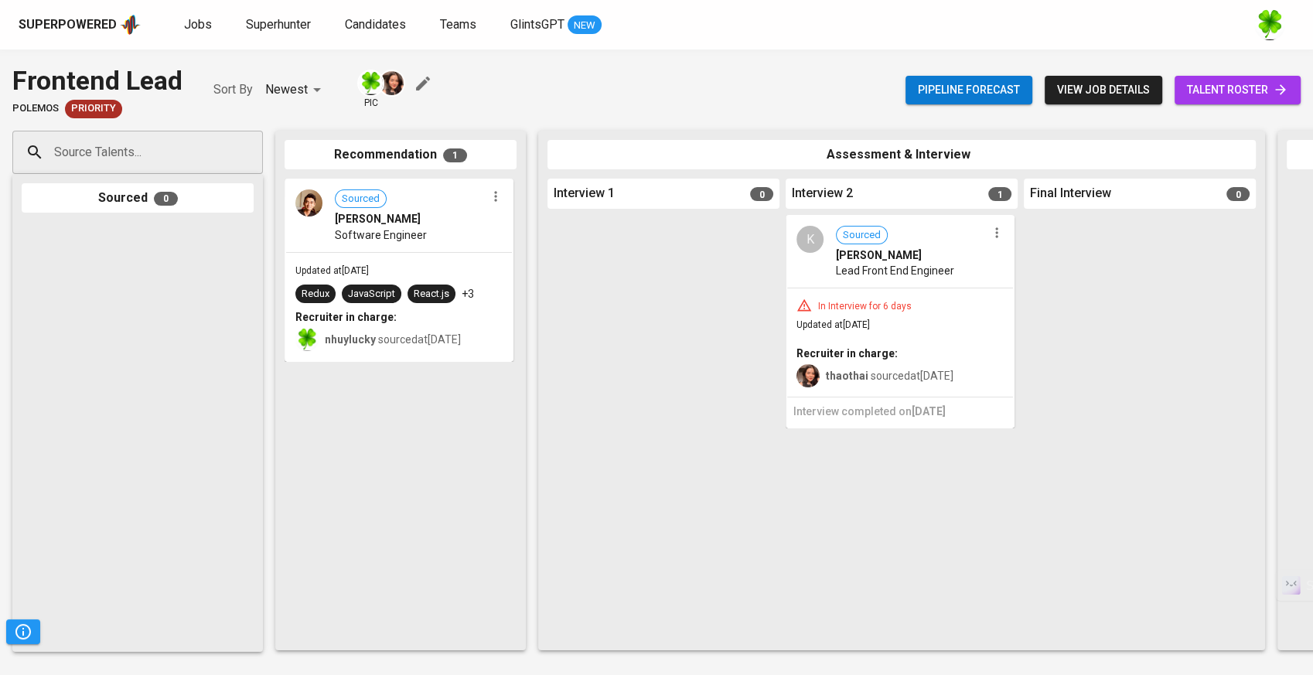
click at [143, 158] on input "Source Talents..." at bounding box center [131, 152] width 162 height 29
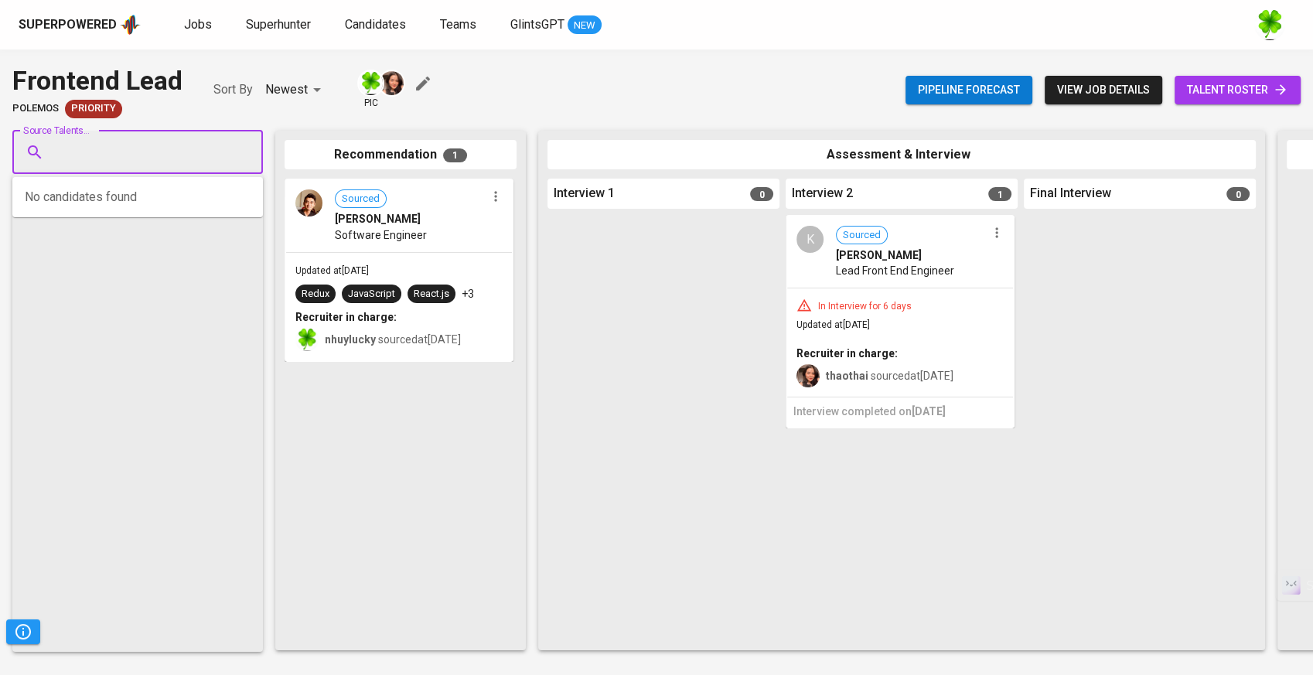
paste input "[EMAIL_ADDRESS][DOMAIN_NAME]"
type input "[EMAIL_ADDRESS][DOMAIN_NAME]"
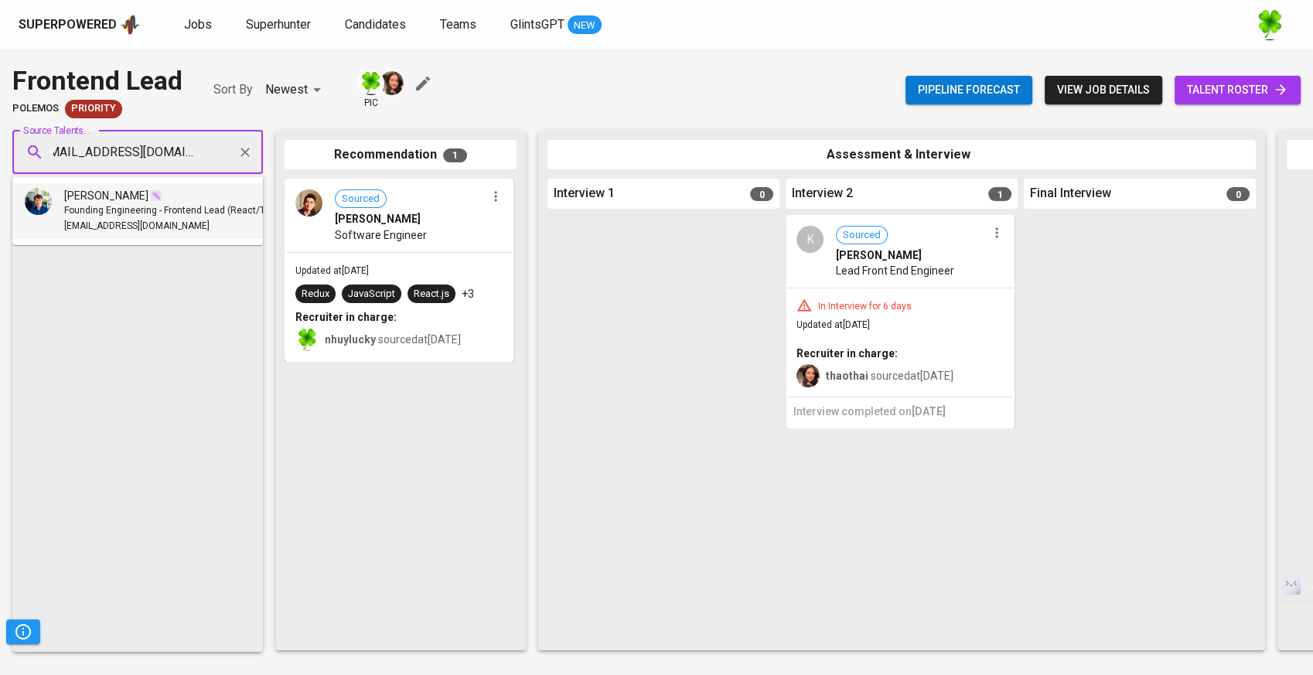
click at [129, 220] on span "[EMAIL_ADDRESS][DOMAIN_NAME]" at bounding box center [136, 226] width 145 height 15
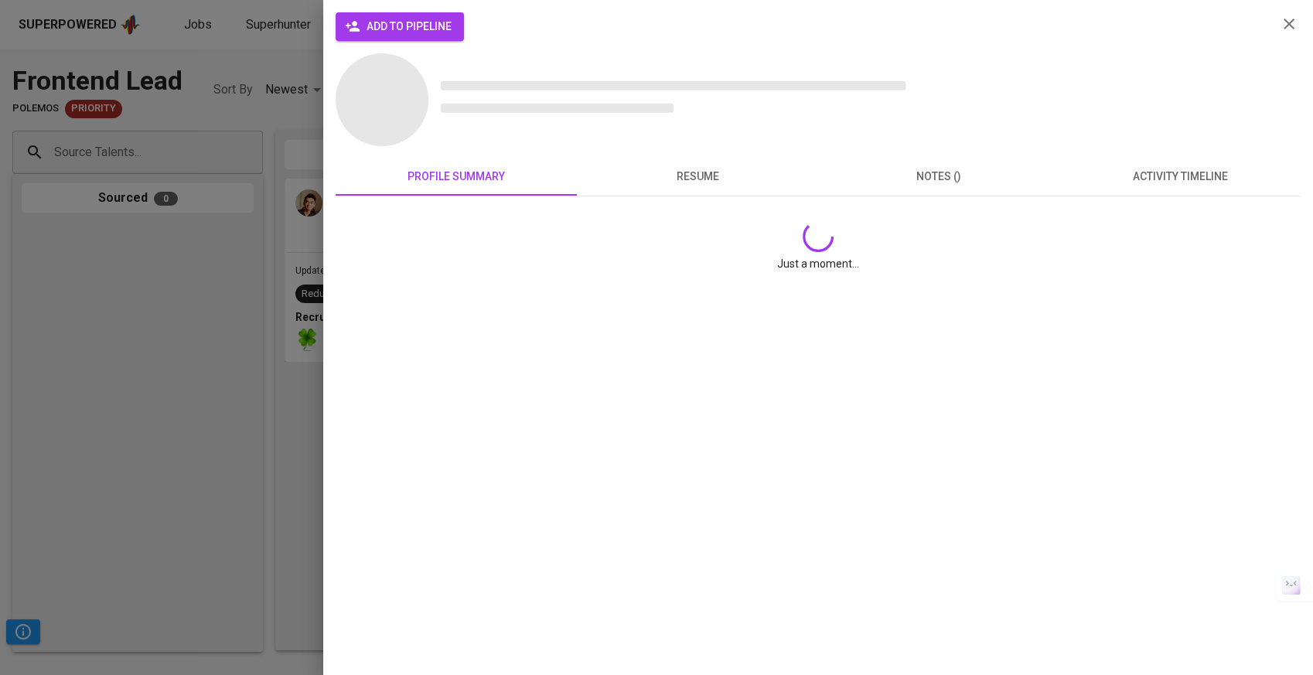
scroll to position [0, 0]
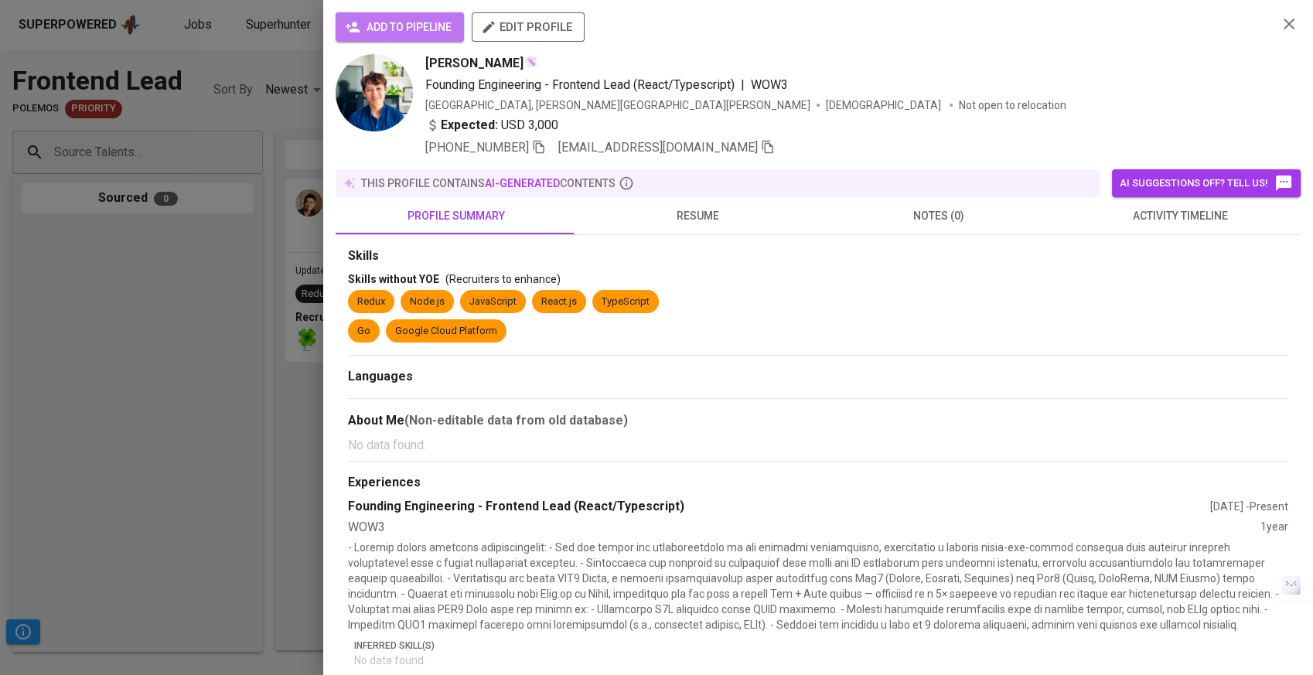
click at [426, 22] on span "add to pipeline" at bounding box center [400, 27] width 104 height 19
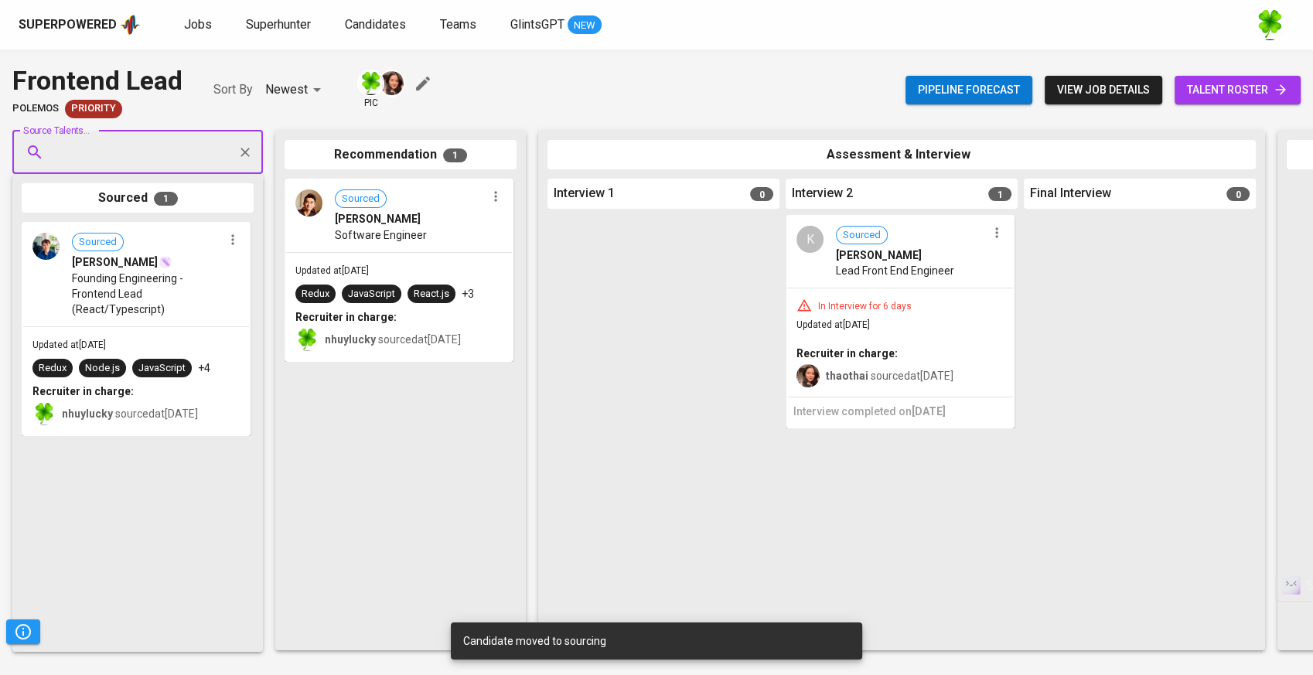
click at [193, 266] on div "[PERSON_NAME]" at bounding box center [147, 261] width 151 height 15
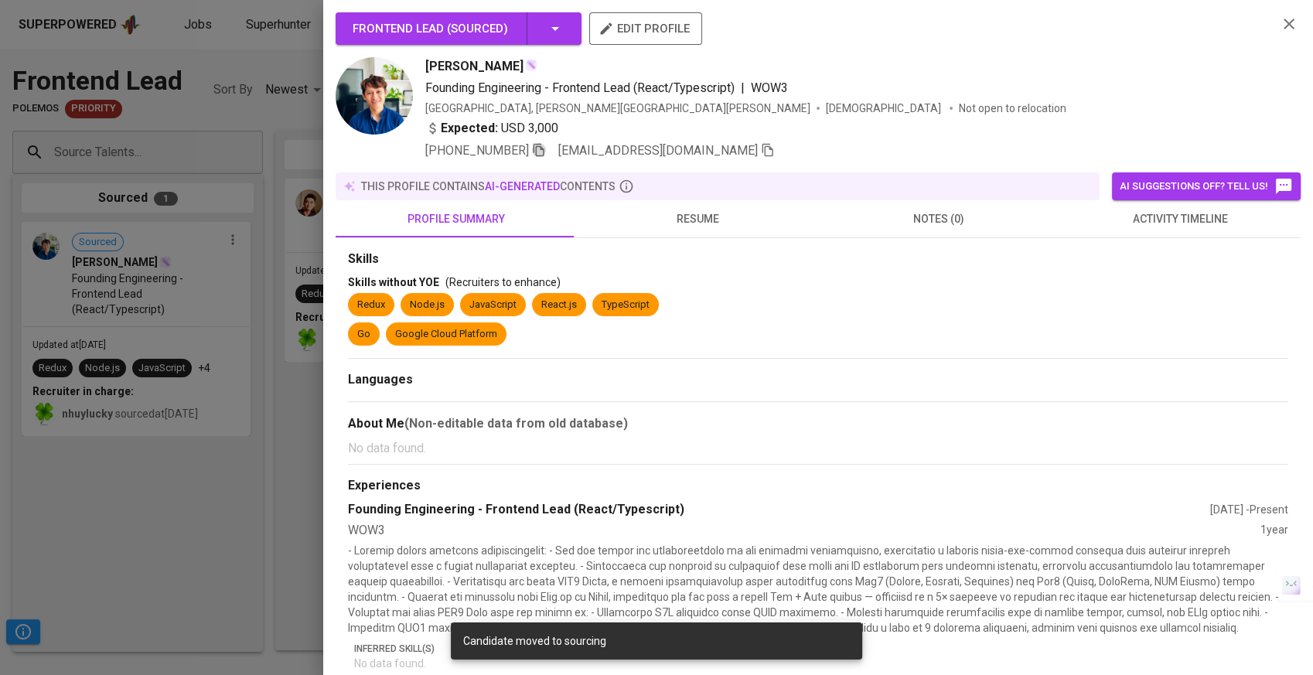
click at [532, 152] on icon "button" at bounding box center [539, 150] width 14 height 14
click at [189, 268] on div at bounding box center [656, 337] width 1313 height 675
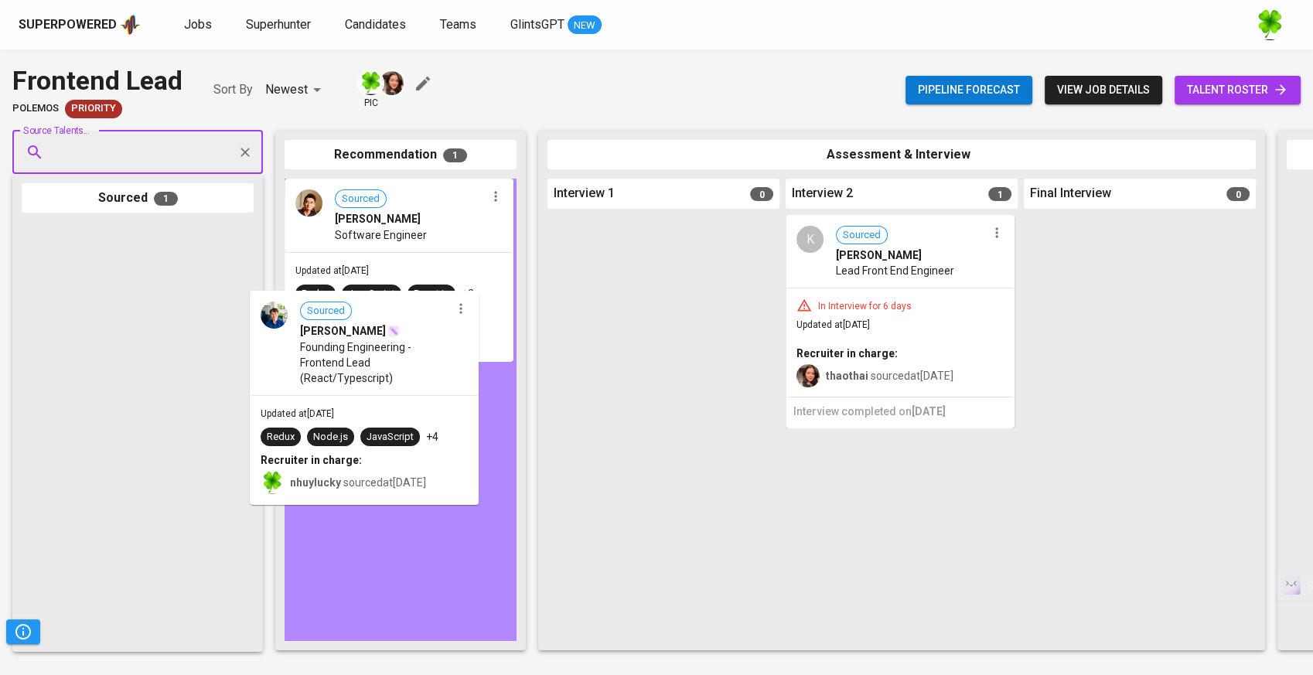
drag, startPoint x: 171, startPoint y: 299, endPoint x: 404, endPoint y: 369, distance: 243.9
